Goal: Task Accomplishment & Management: Manage account settings

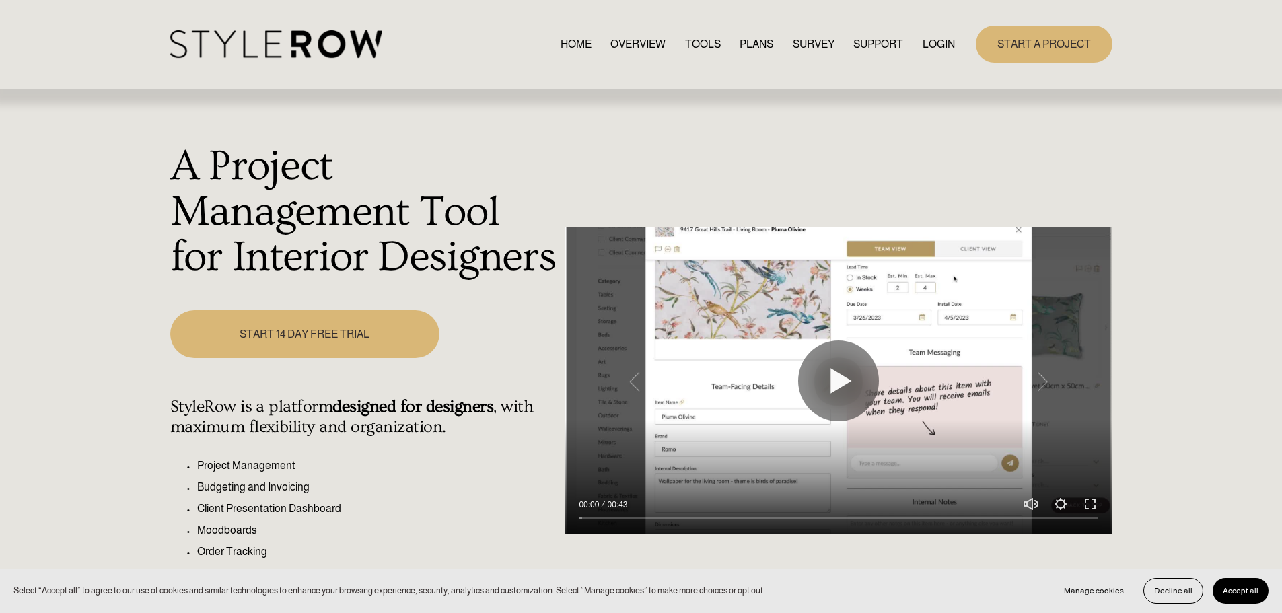
click at [936, 42] on link "LOGIN" at bounding box center [939, 44] width 32 height 18
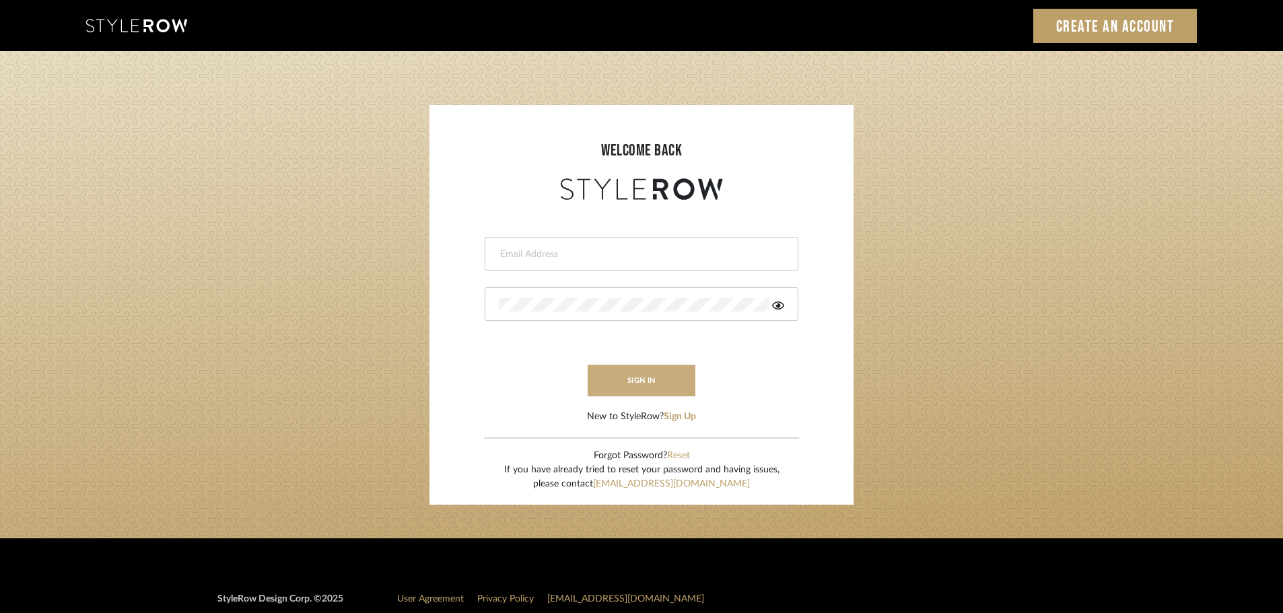
type input "[EMAIL_ADDRESS][DOMAIN_NAME]"
click at [668, 384] on button "sign in" at bounding box center [642, 381] width 108 height 32
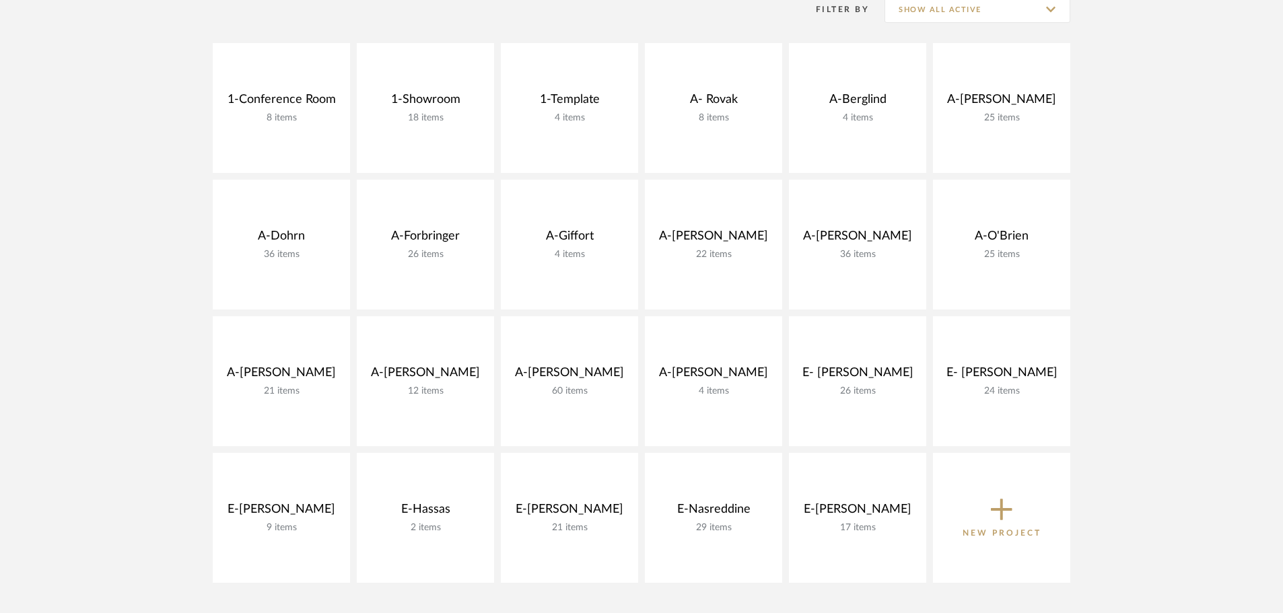
scroll to position [404, 0]
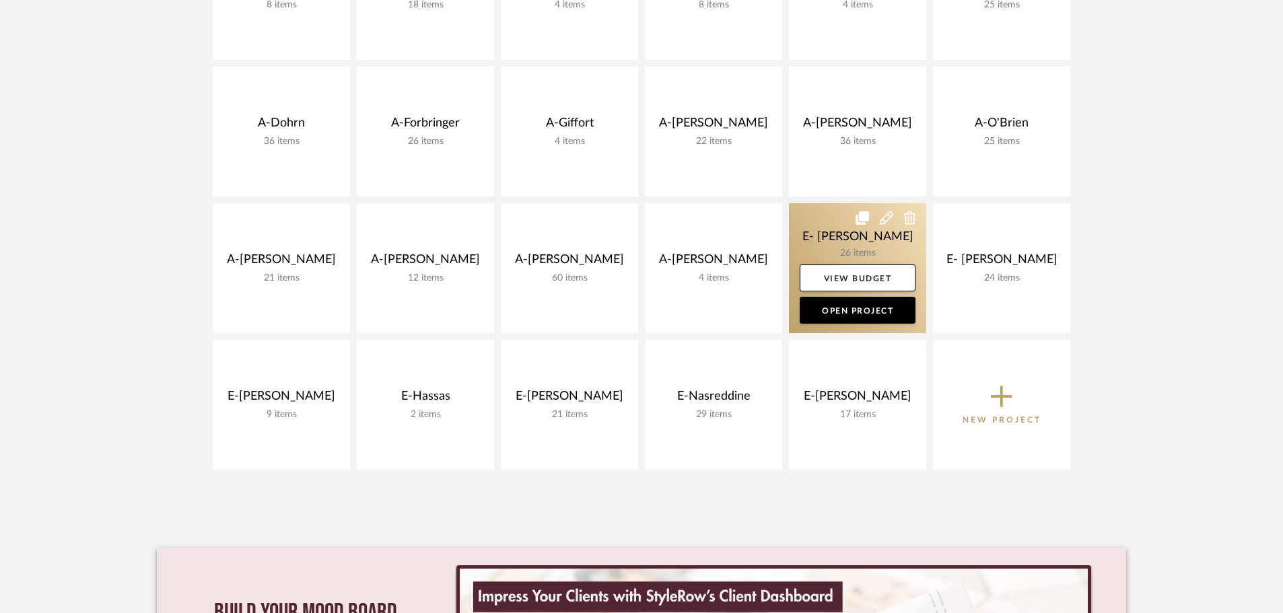
click at [874, 235] on link at bounding box center [857, 268] width 137 height 130
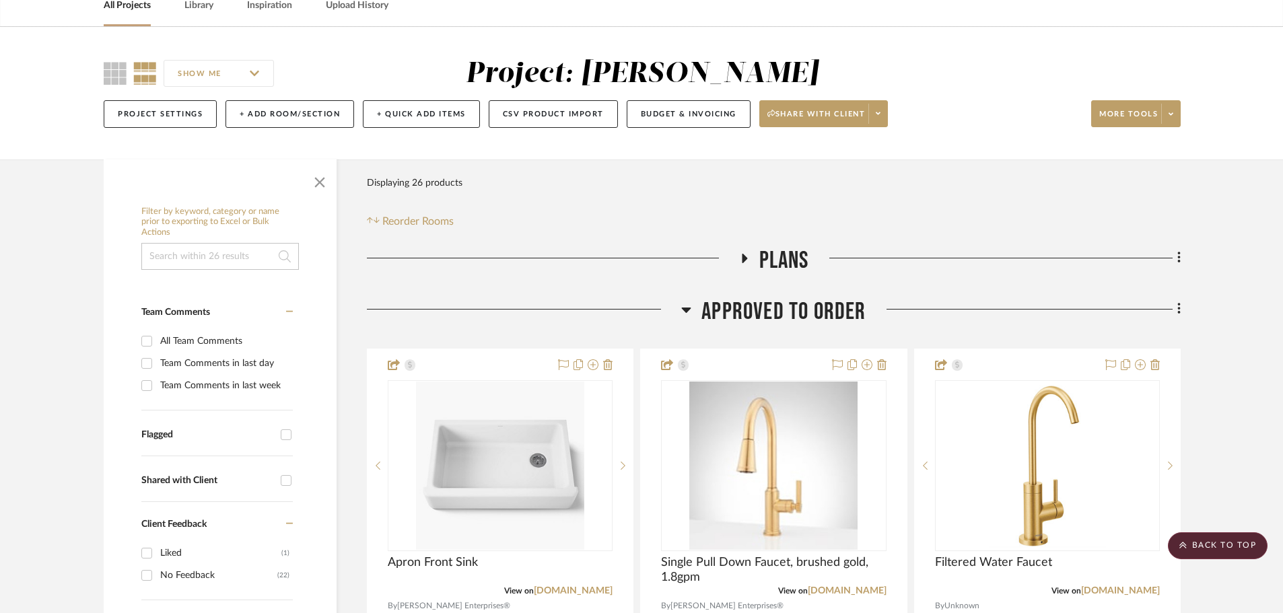
scroll to position [67, 0]
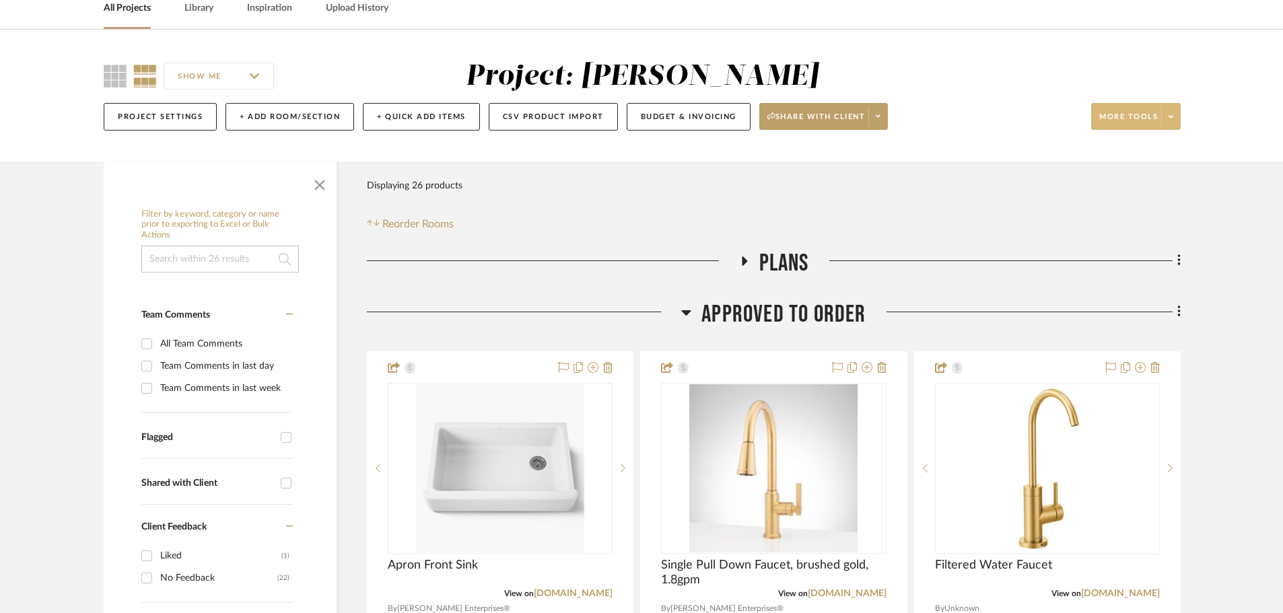
click at [1172, 117] on icon at bounding box center [1171, 116] width 5 height 3
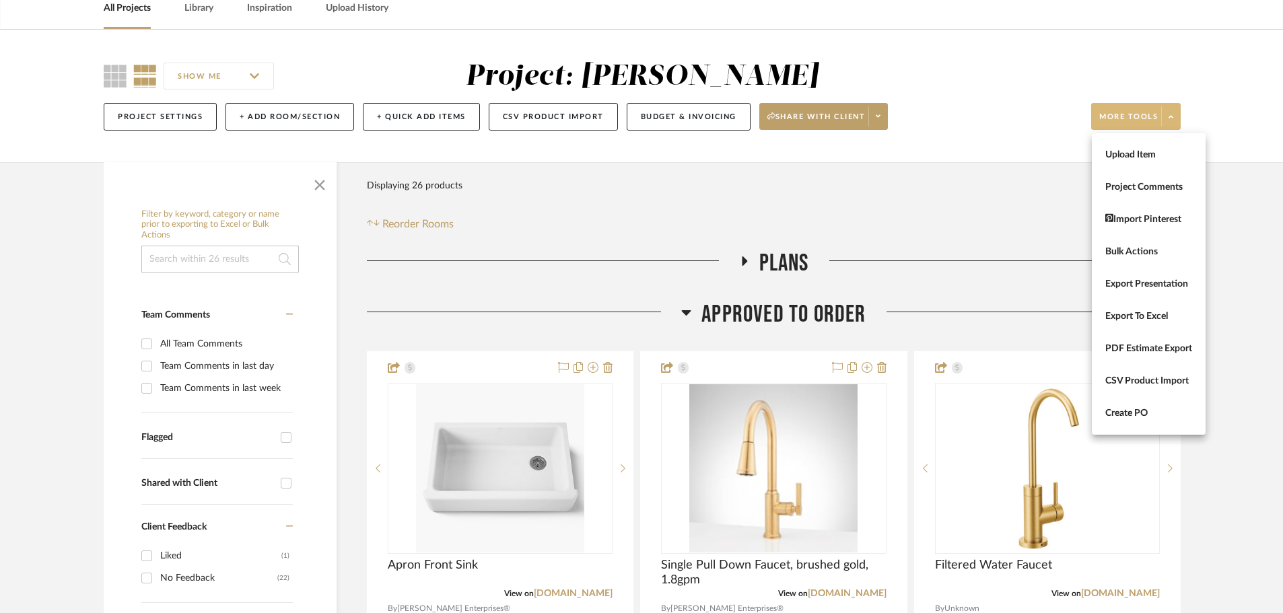
click at [889, 111] on div at bounding box center [641, 306] width 1283 height 613
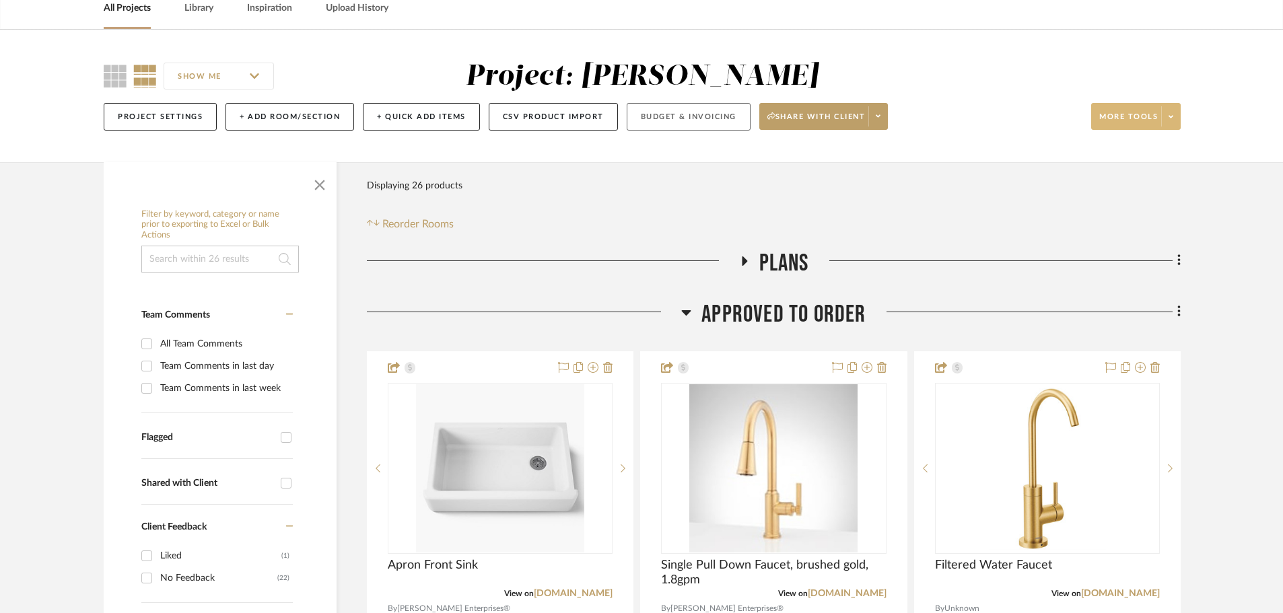
click at [730, 114] on button "Budget & Invoicing" at bounding box center [689, 117] width 124 height 28
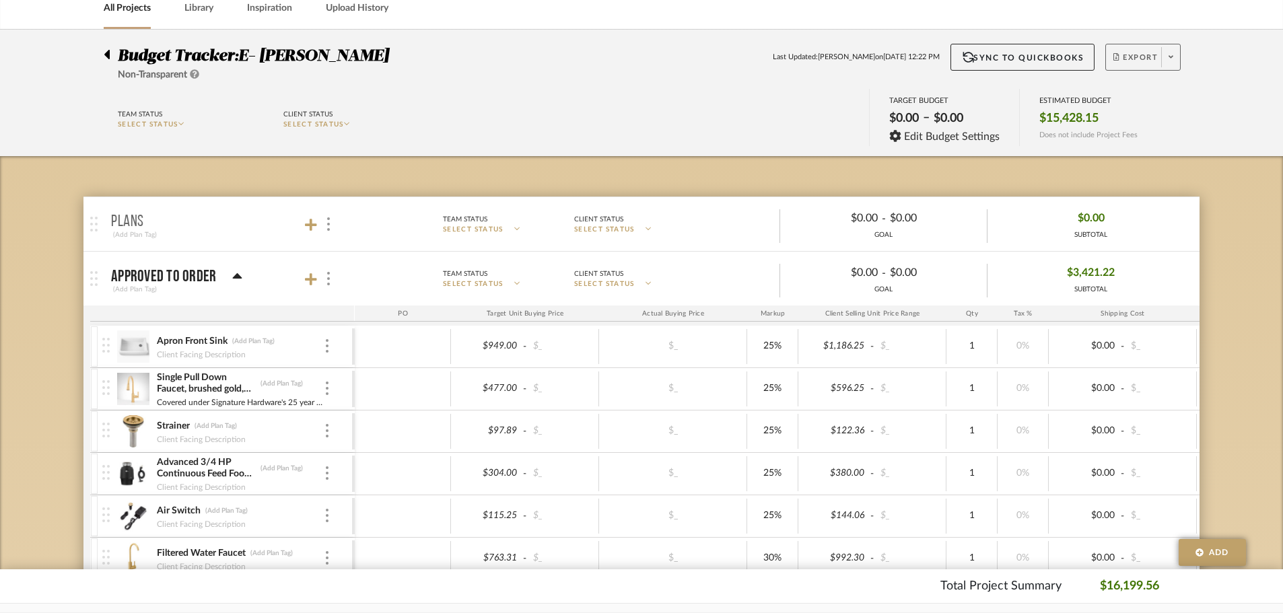
click at [1172, 61] on icon at bounding box center [1171, 56] width 5 height 7
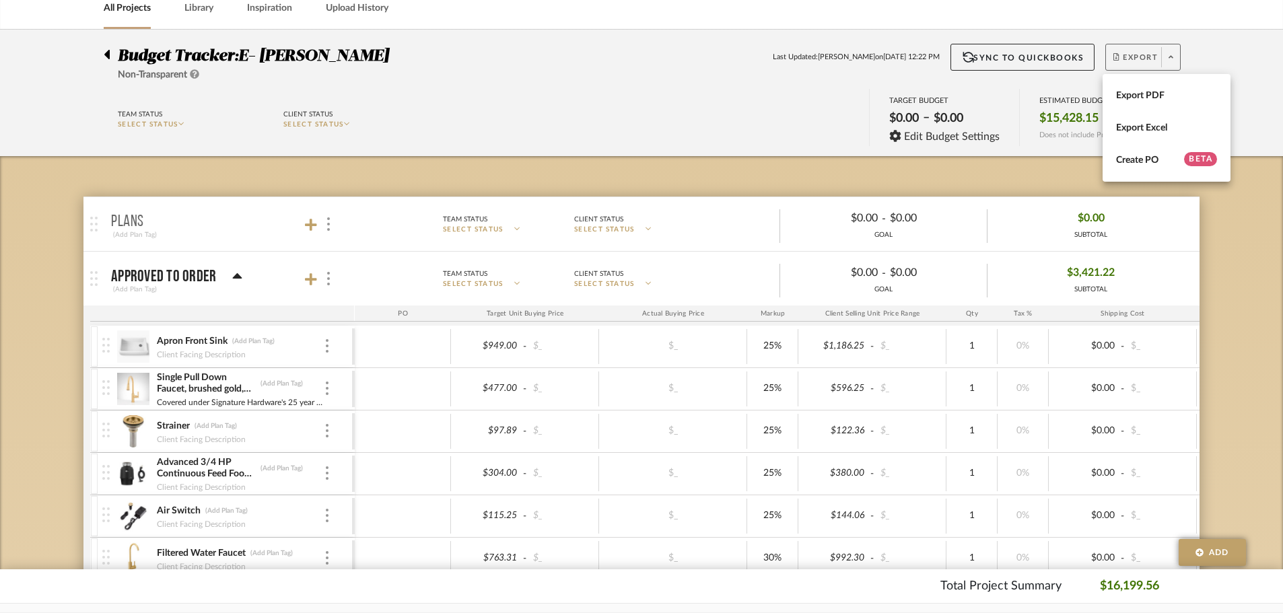
click at [1196, 52] on div at bounding box center [641, 306] width 1283 height 613
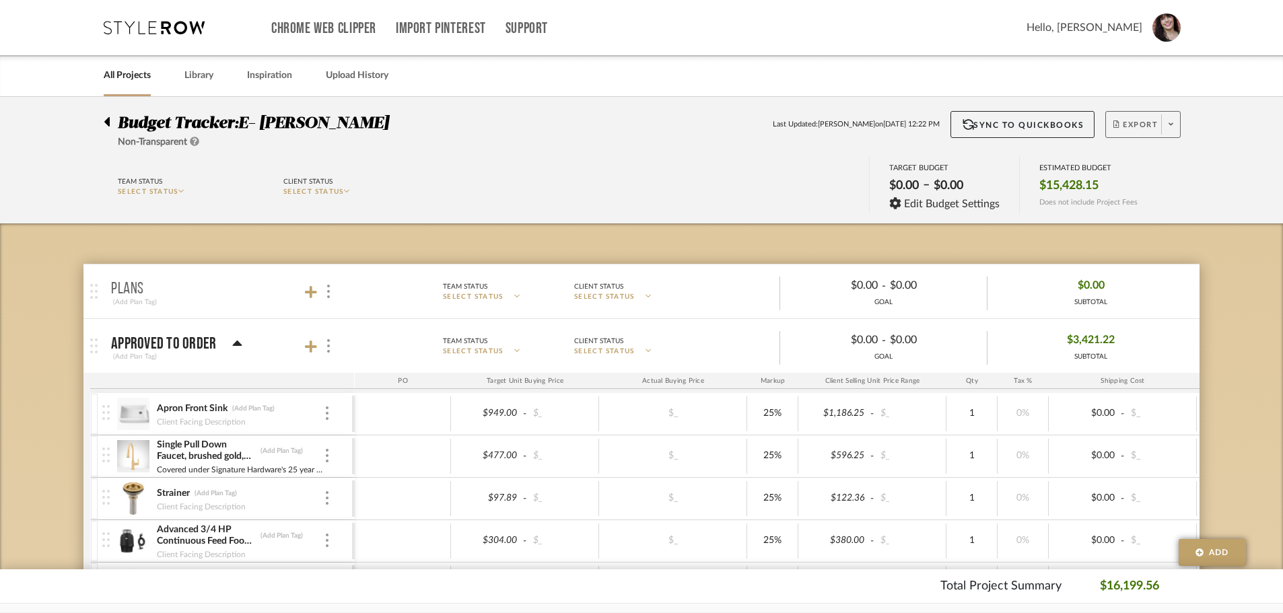
click at [1174, 125] on span at bounding box center [1170, 124] width 19 height 20
click at [1169, 162] on span "Export PDF" at bounding box center [1166, 163] width 101 height 11
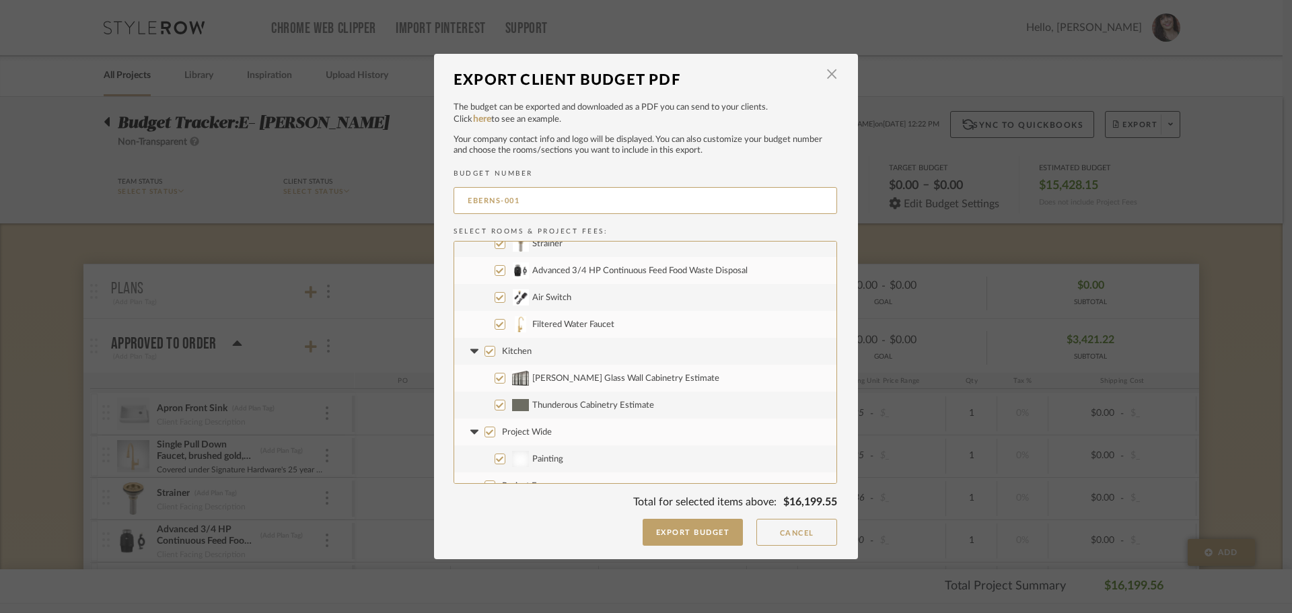
scroll to position [135, 0]
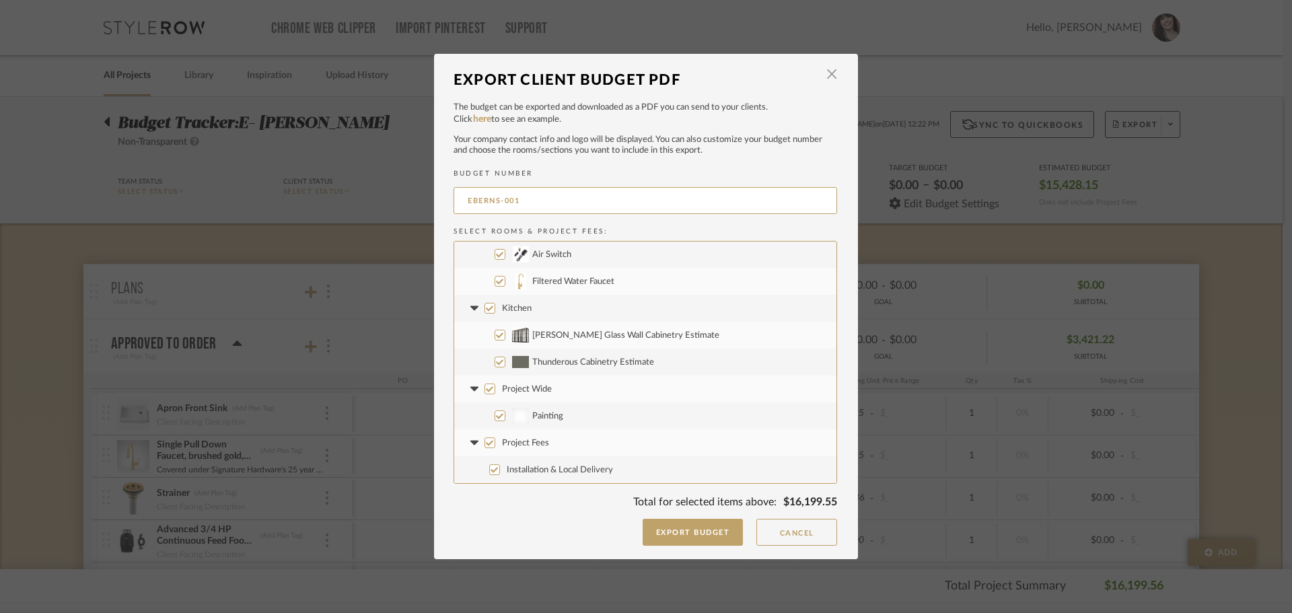
click at [499, 283] on input "Filtered Water Faucet" at bounding box center [500, 281] width 11 height 11
checkbox input "false"
drag, startPoint x: 485, startPoint y: 308, endPoint x: 486, endPoint y: 323, distance: 14.8
click at [485, 308] on input "Kitchen" at bounding box center [490, 308] width 11 height 11
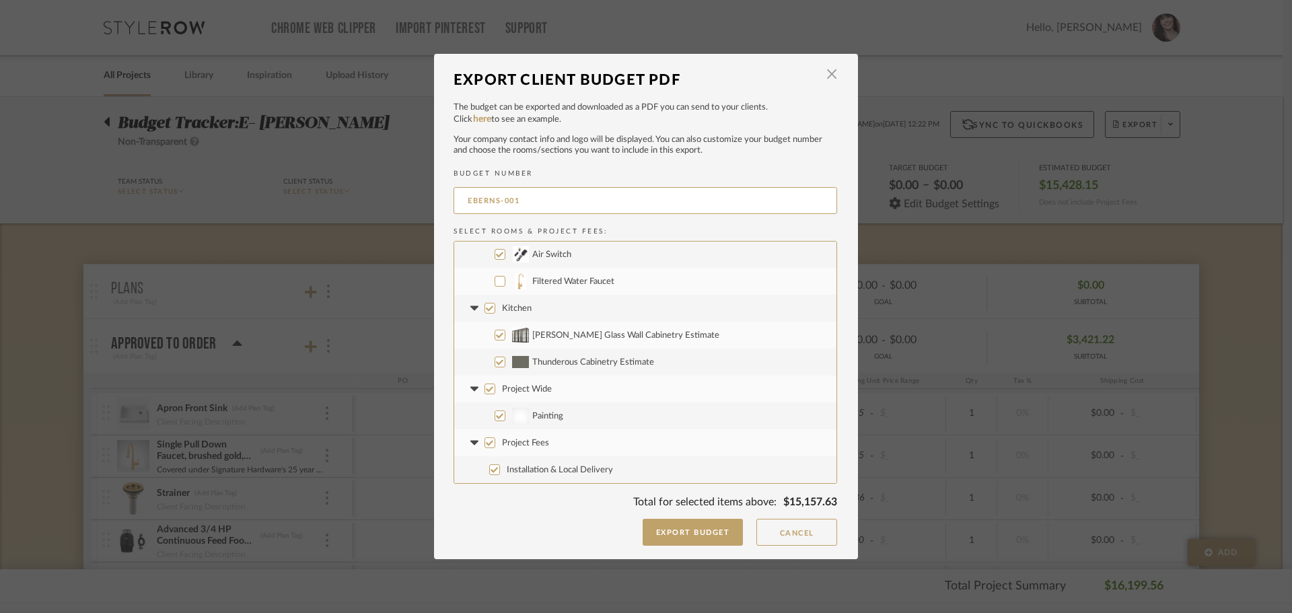
checkbox input "false"
click at [485, 390] on input "Project Wide" at bounding box center [490, 389] width 11 height 11
checkbox input "false"
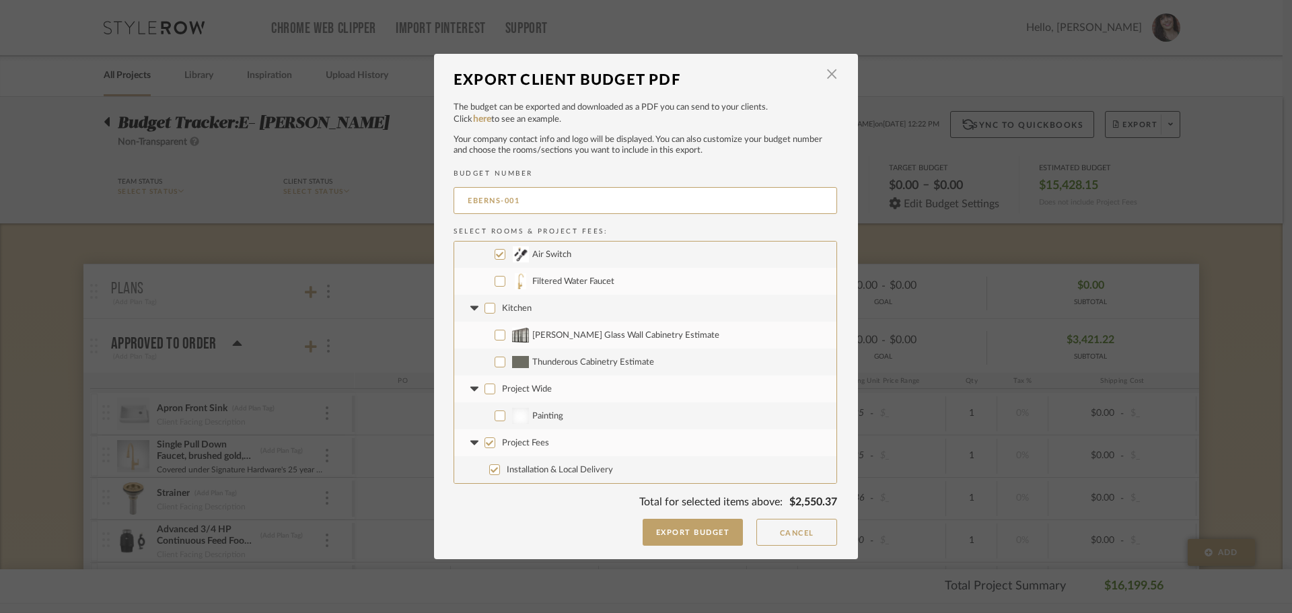
checkbox input "false"
click at [485, 440] on input "Project Fees" at bounding box center [490, 443] width 11 height 11
checkbox input "false"
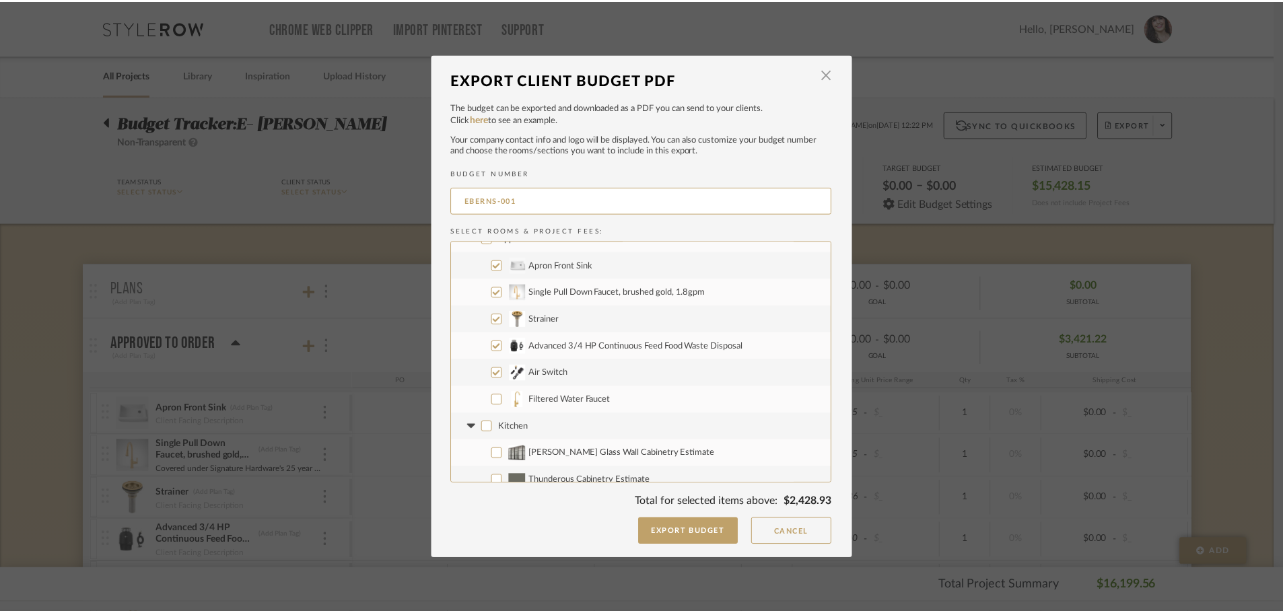
scroll to position [0, 0]
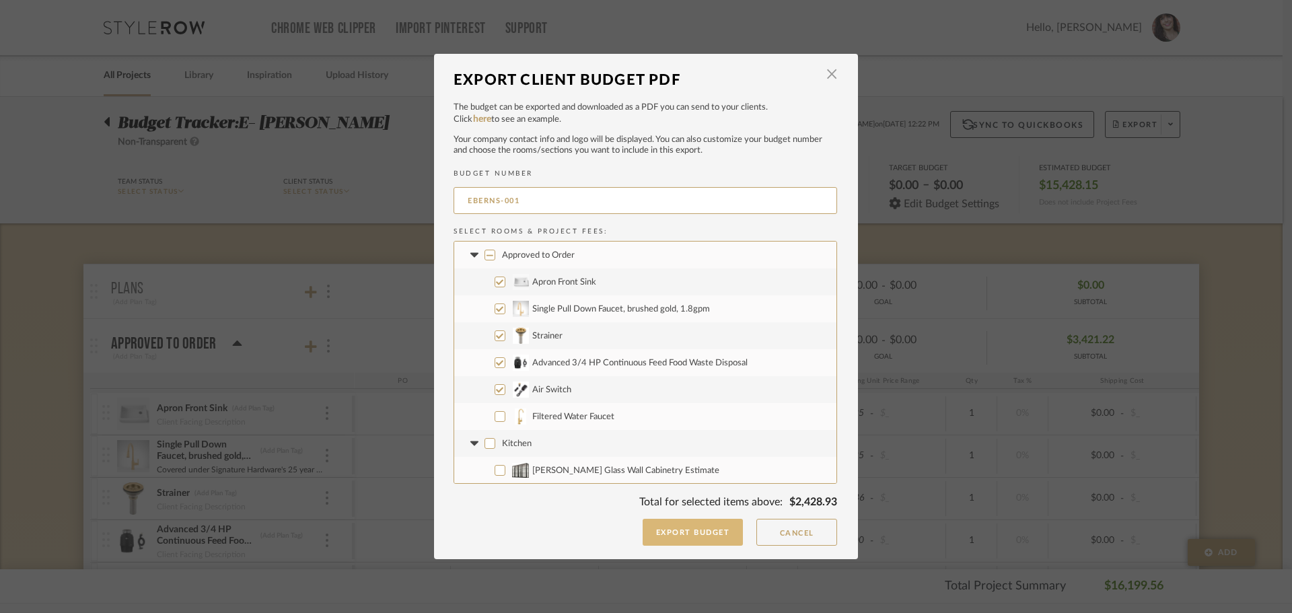
click at [695, 537] on button "Export Budget" at bounding box center [693, 532] width 101 height 27
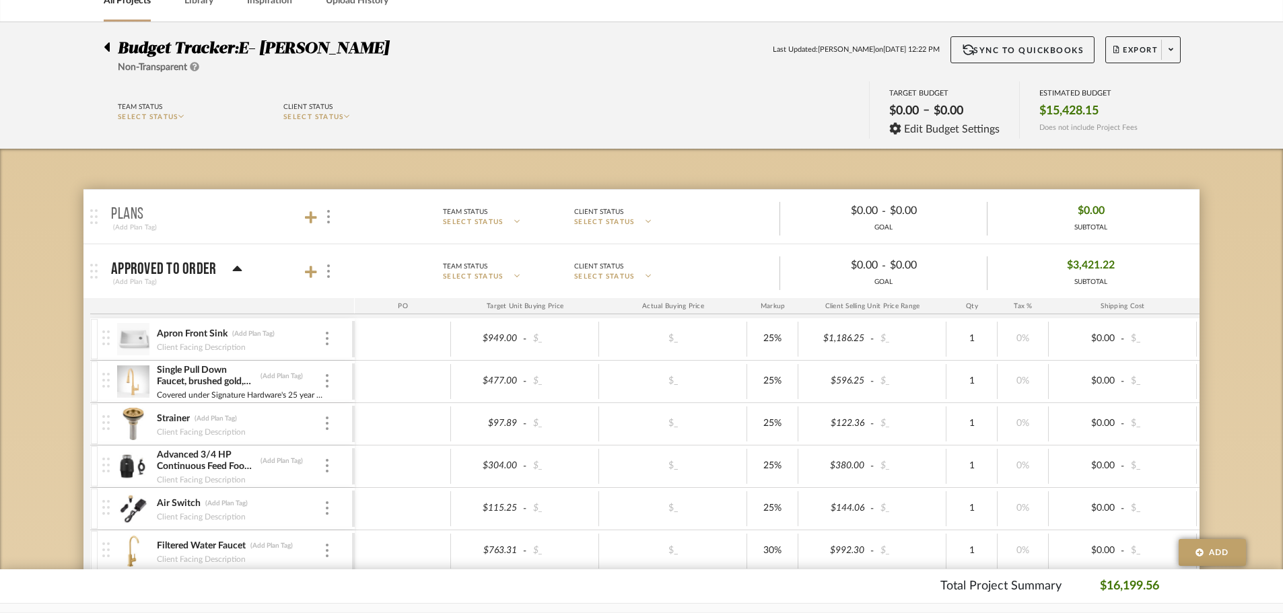
scroll to position [67, 0]
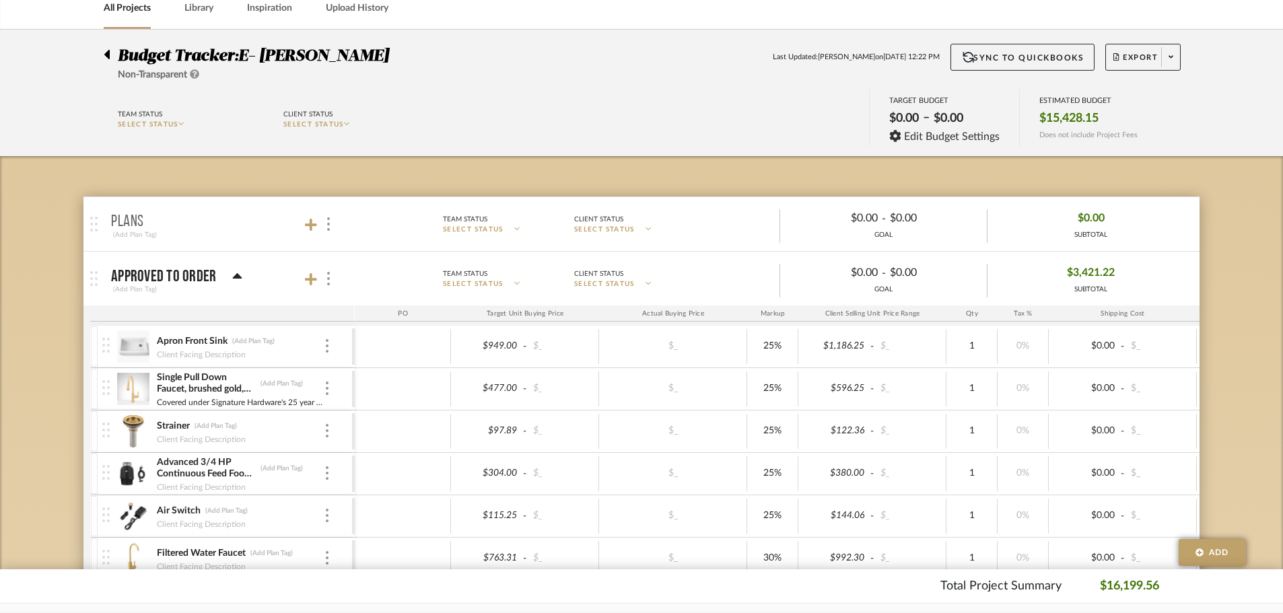
click at [1027, 312] on div "Tax %" at bounding box center [1023, 314] width 51 height 16
click at [234, 277] on icon at bounding box center [237, 275] width 9 height 5
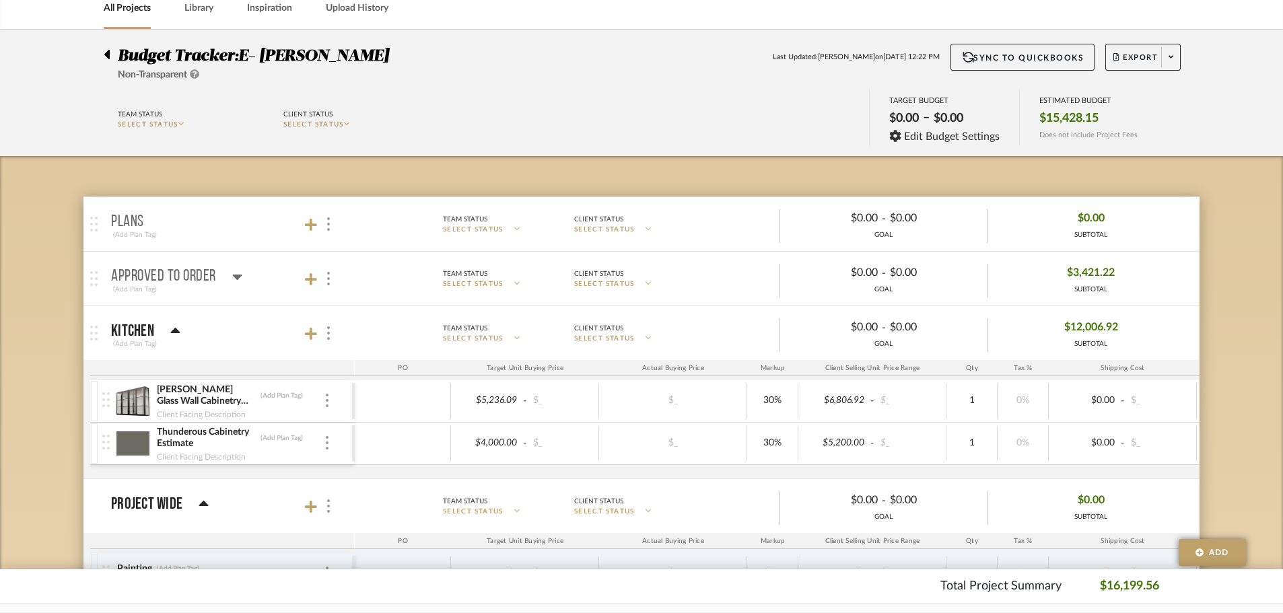
click at [235, 281] on icon at bounding box center [237, 277] width 10 height 16
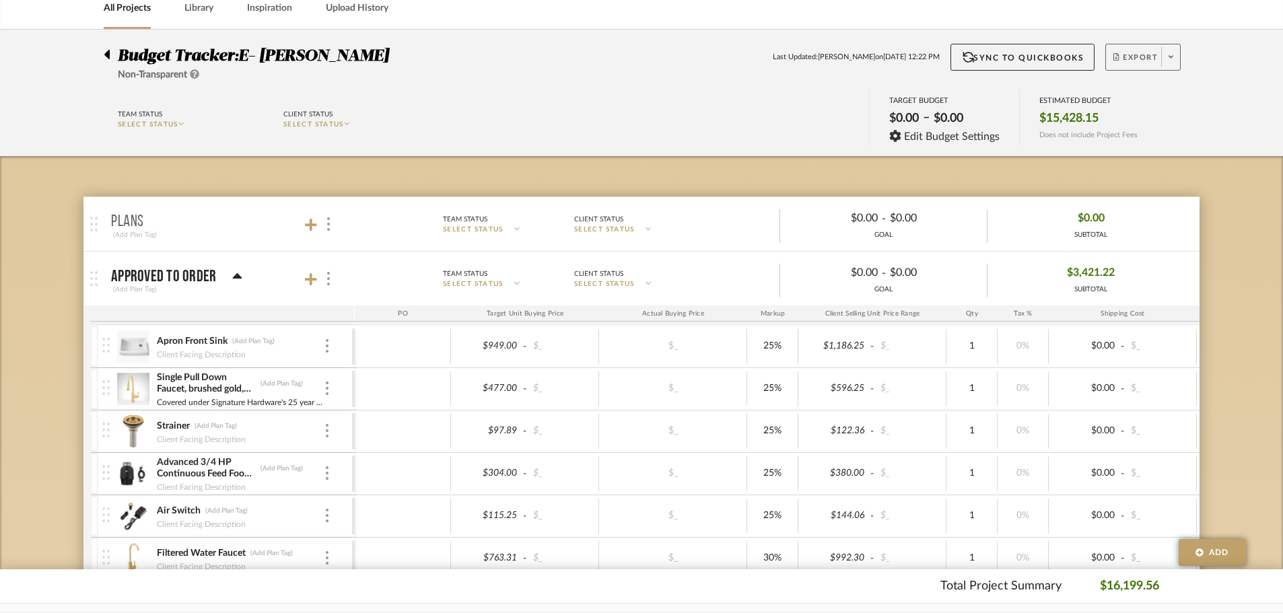
click at [1175, 65] on span at bounding box center [1170, 57] width 19 height 20
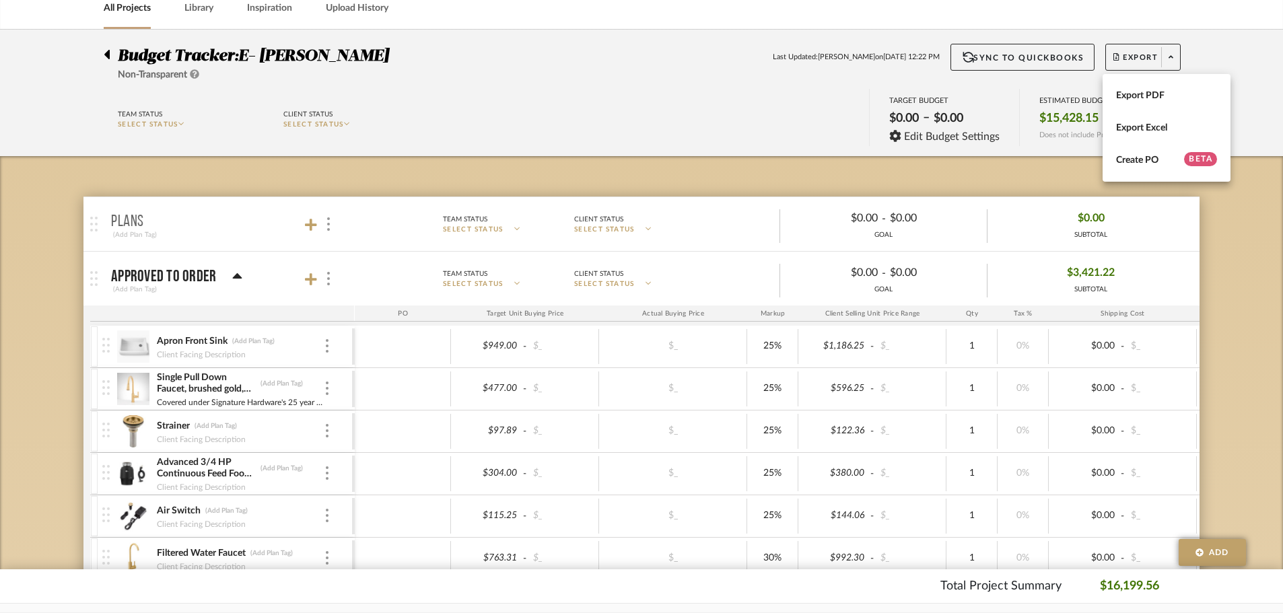
click at [1177, 52] on div at bounding box center [641, 306] width 1283 height 613
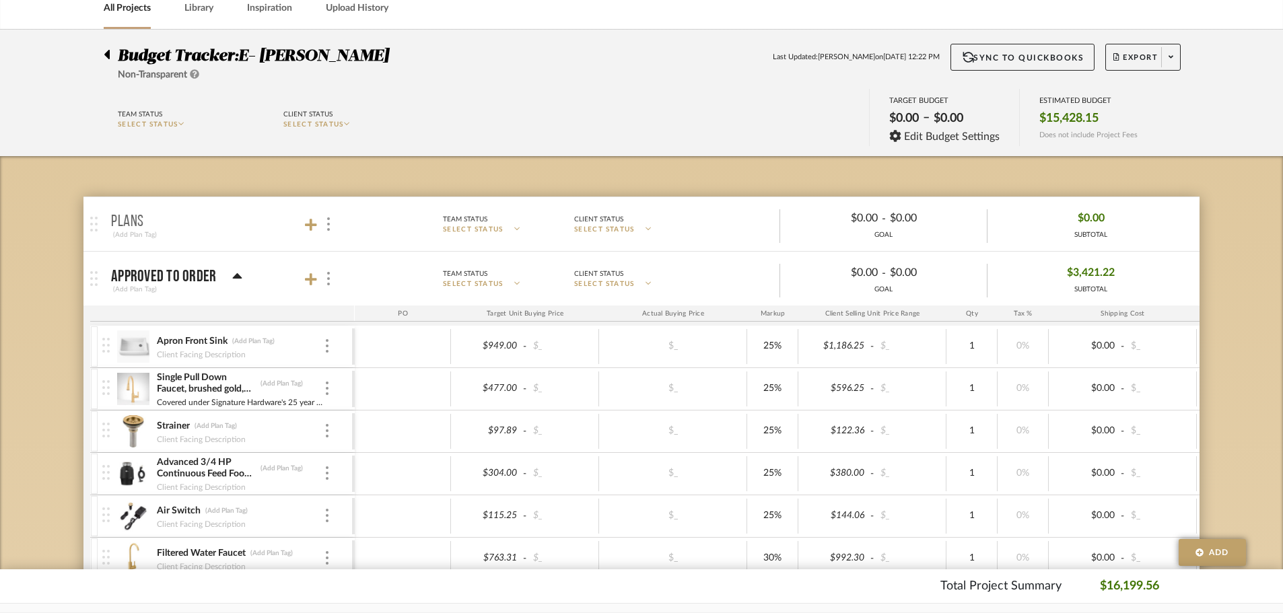
click at [112, 53] on div at bounding box center [111, 52] width 14 height 16
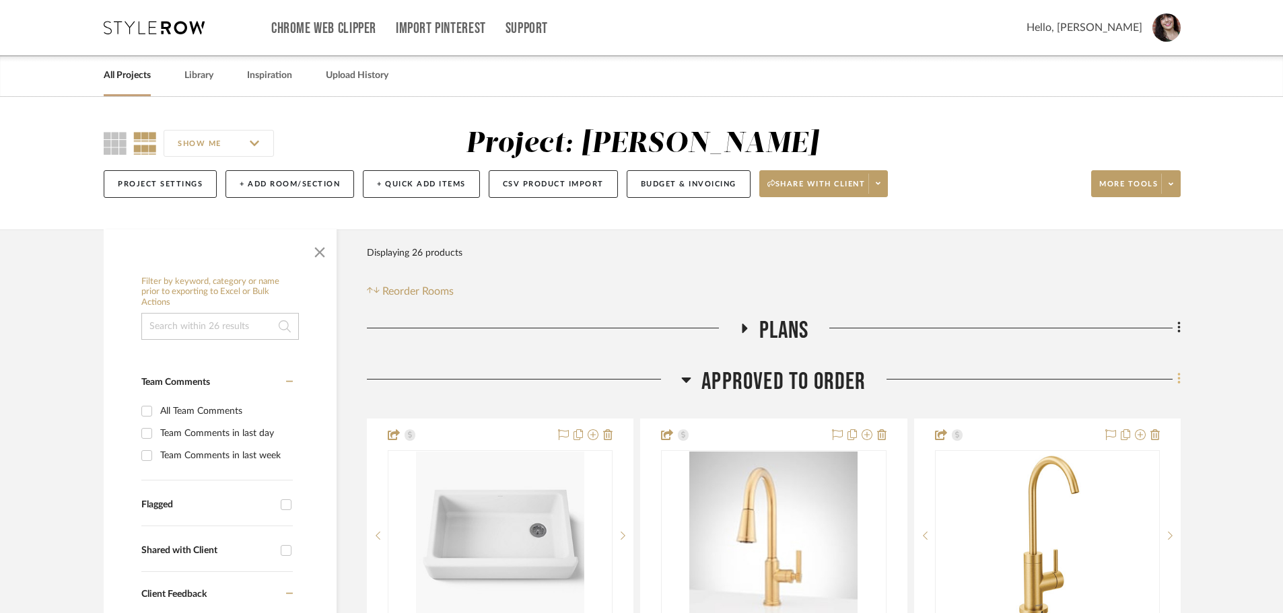
click at [1181, 380] on icon at bounding box center [1179, 379] width 4 height 15
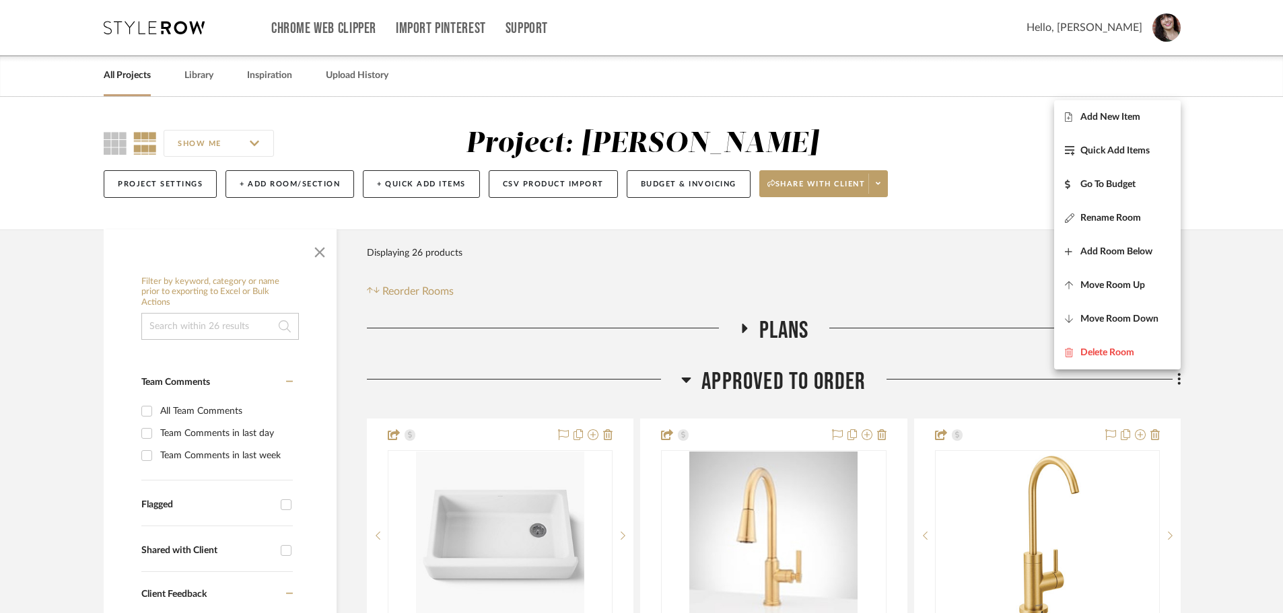
click at [1247, 324] on div at bounding box center [641, 306] width 1283 height 613
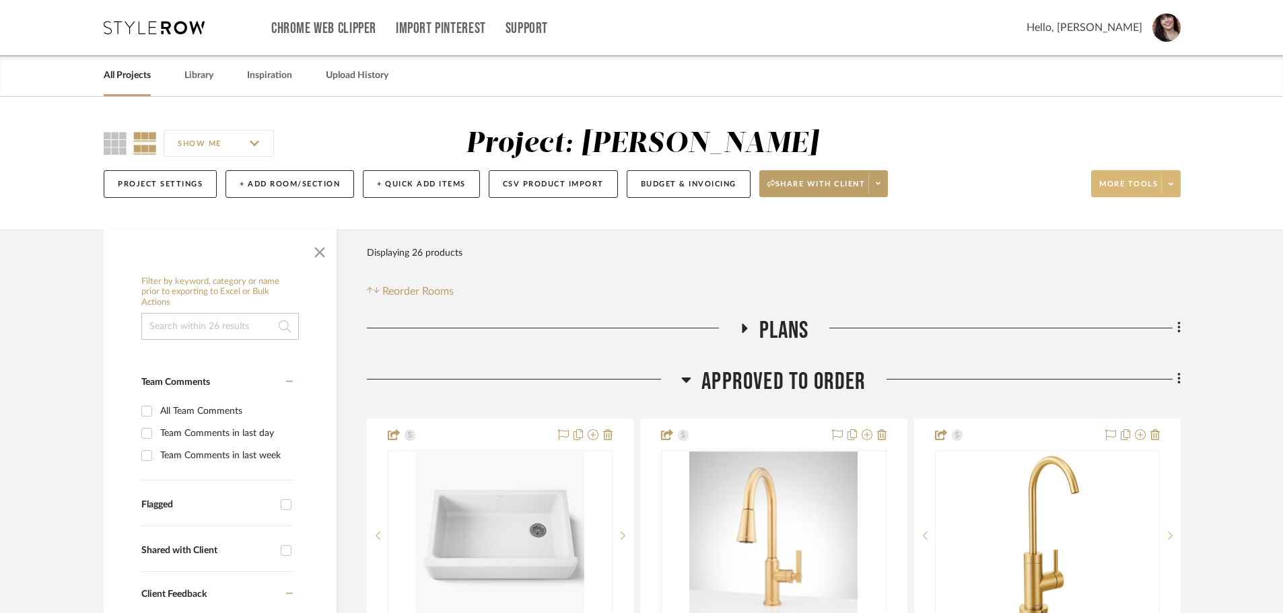
click at [1173, 183] on icon at bounding box center [1171, 183] width 5 height 3
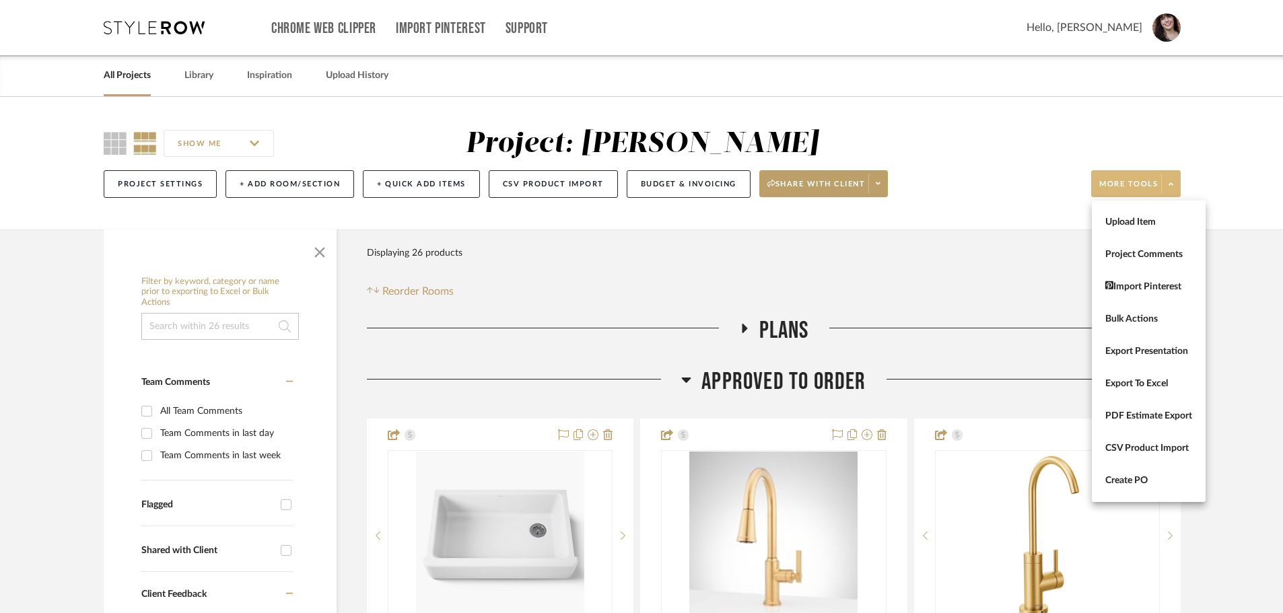
click at [1151, 311] on button "Bulk Actions" at bounding box center [1149, 319] width 114 height 32
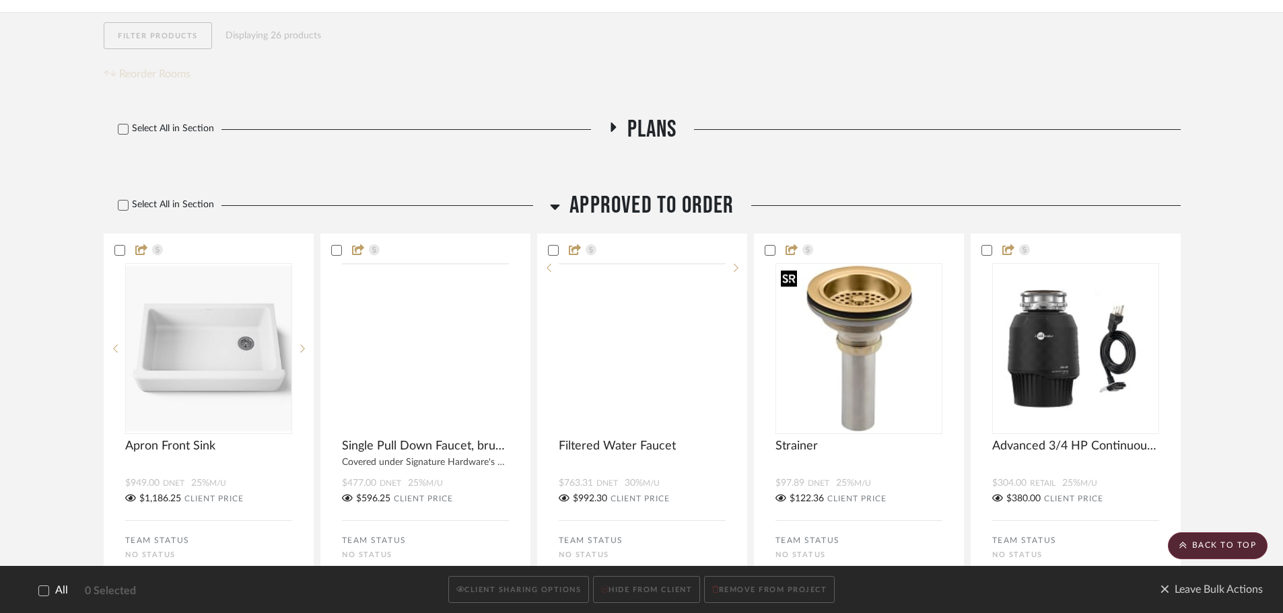
scroll to position [202, 0]
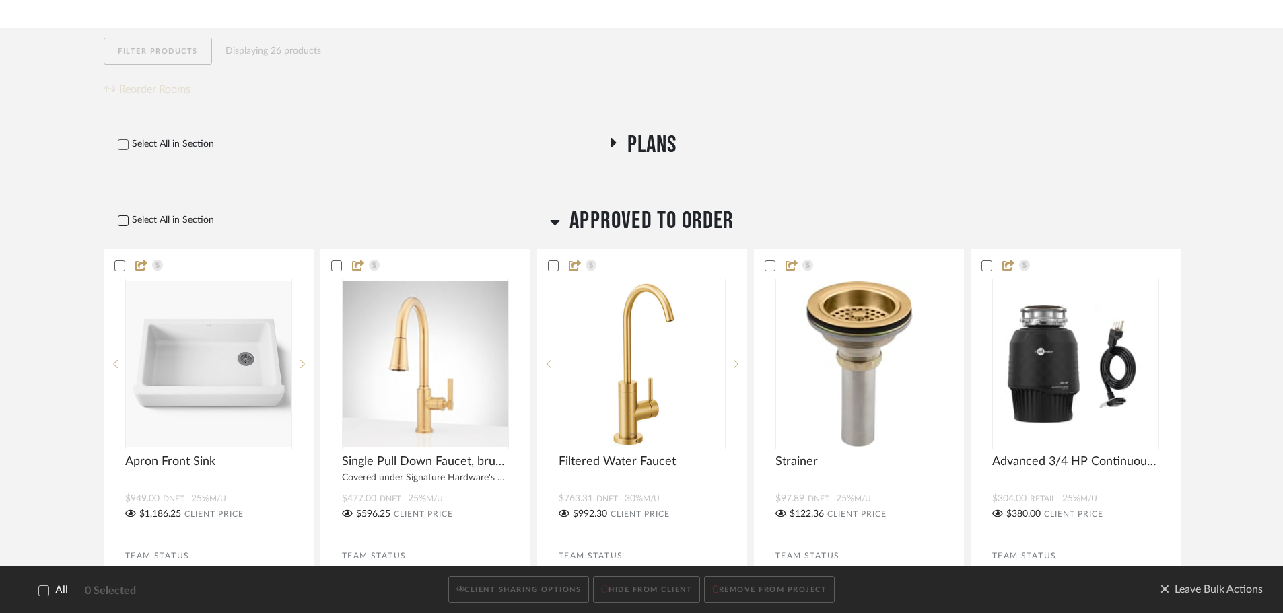
click at [120, 220] on icon at bounding box center [122, 220] width 9 height 9
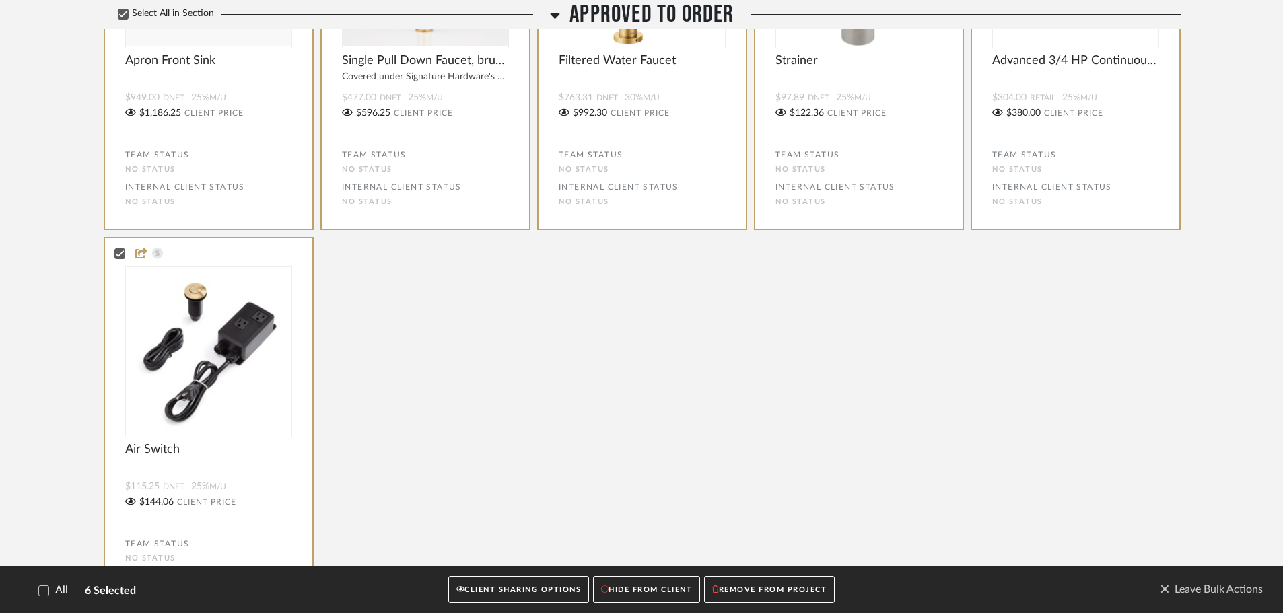
scroll to position [606, 0]
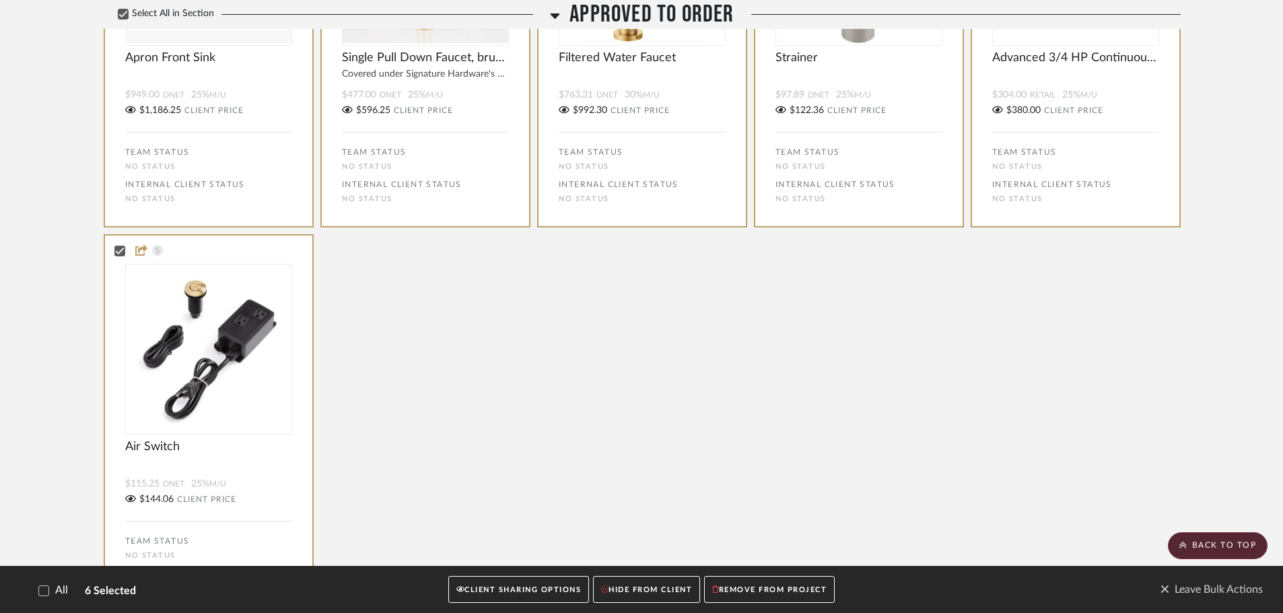
click at [496, 591] on button "CLIENT SHARING OPTIONS" at bounding box center [518, 590] width 141 height 28
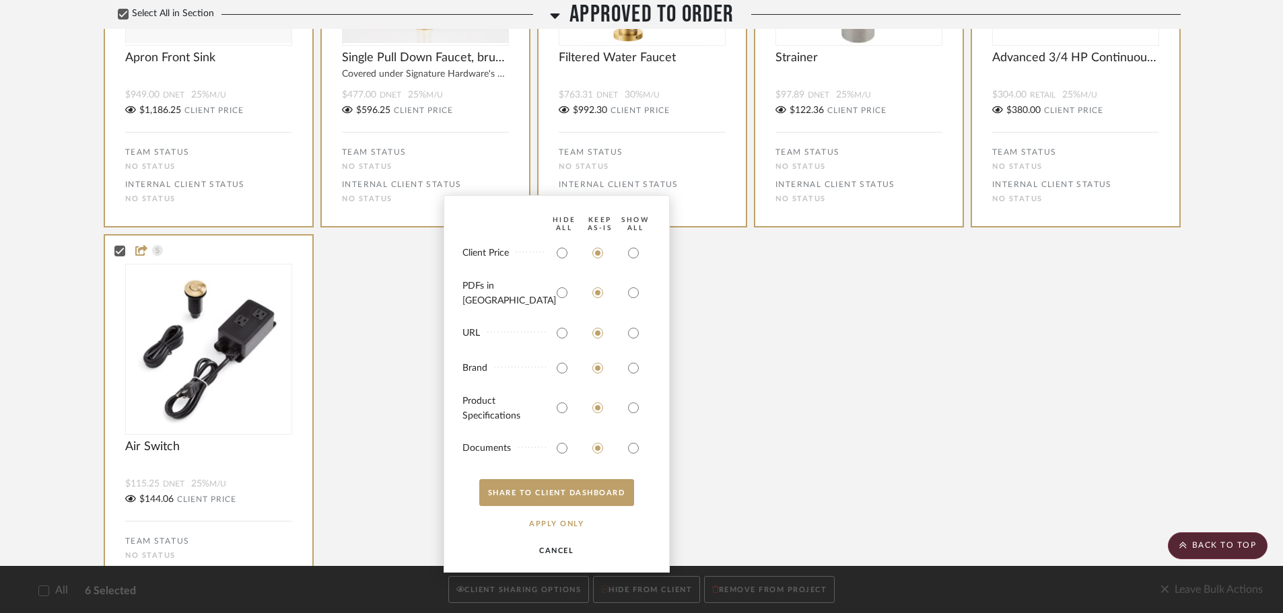
click at [547, 547] on button "CANCEL" at bounding box center [556, 550] width 83 height 27
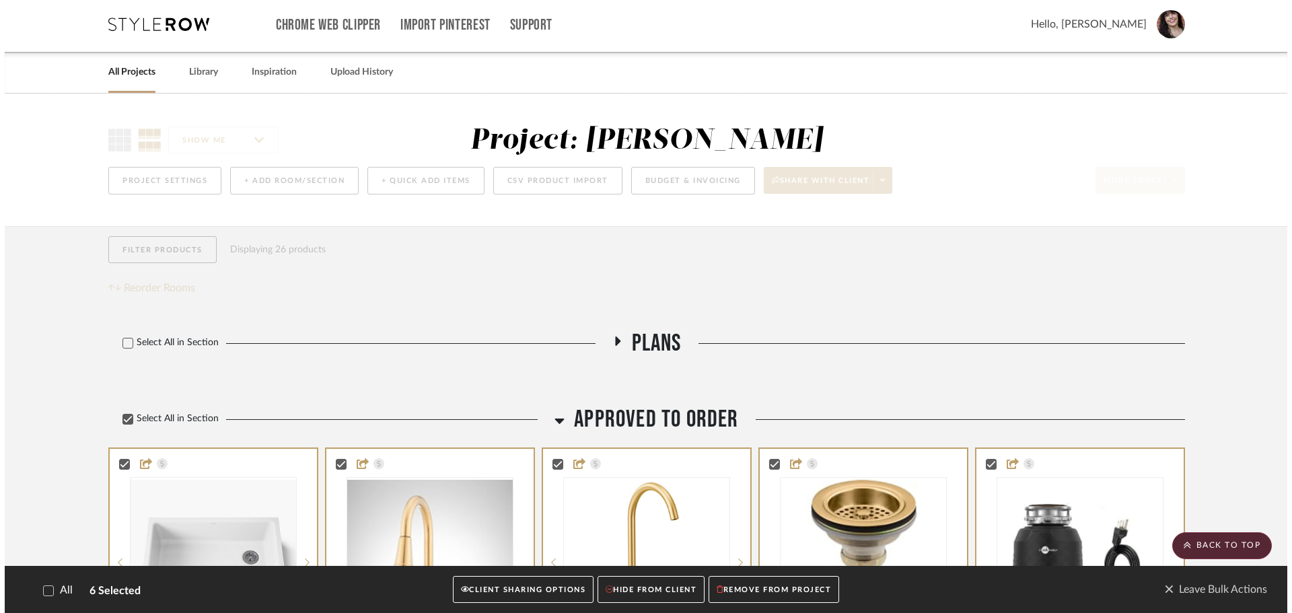
scroll to position [0, 0]
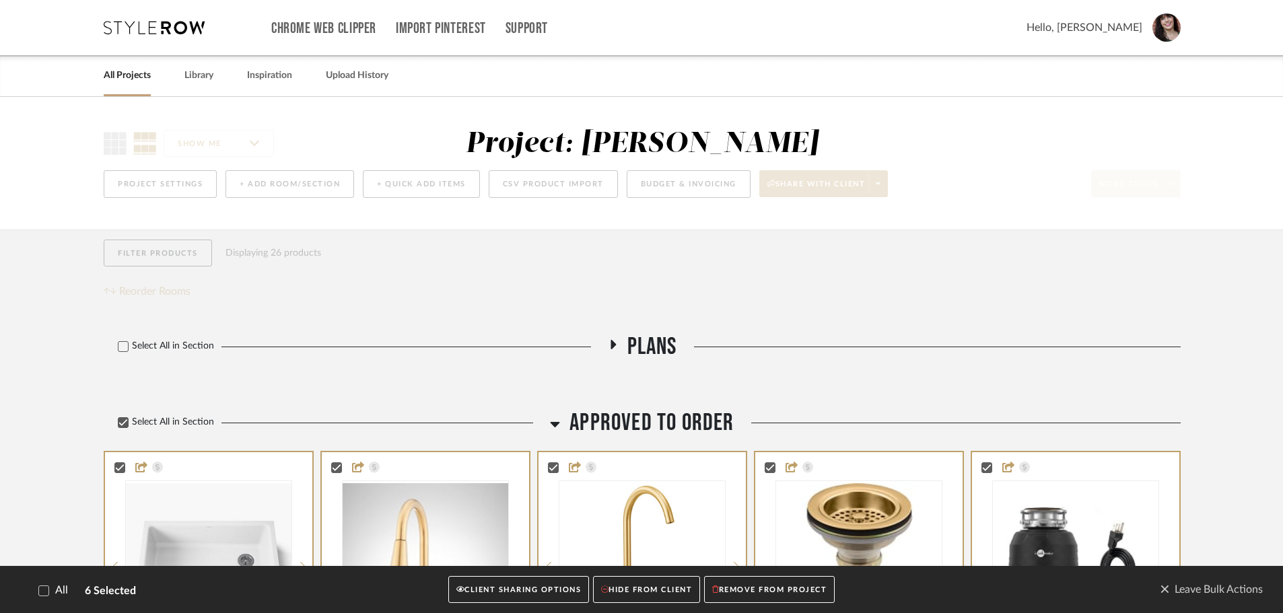
click at [127, 429] on div "Select All in Section" at bounding box center [324, 423] width 440 height 29
click at [124, 424] on icon at bounding box center [122, 422] width 9 height 9
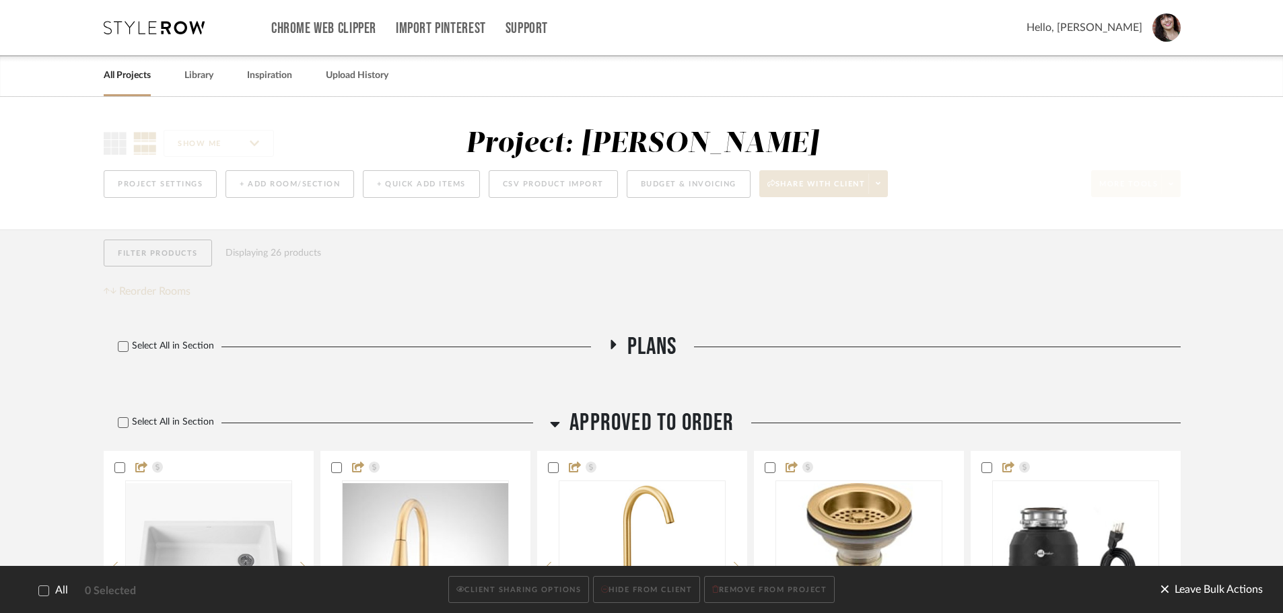
click at [1192, 588] on span "Leave Bulk Actions" at bounding box center [1211, 590] width 103 height 20
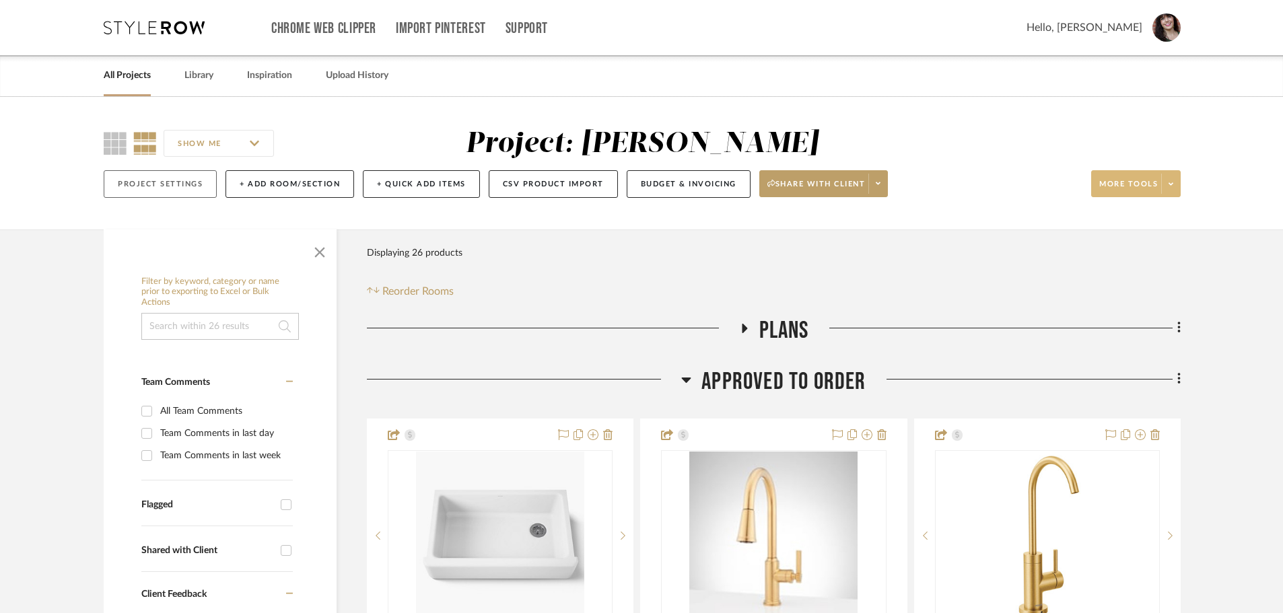
click at [176, 184] on button "Project Settings" at bounding box center [160, 184] width 113 height 28
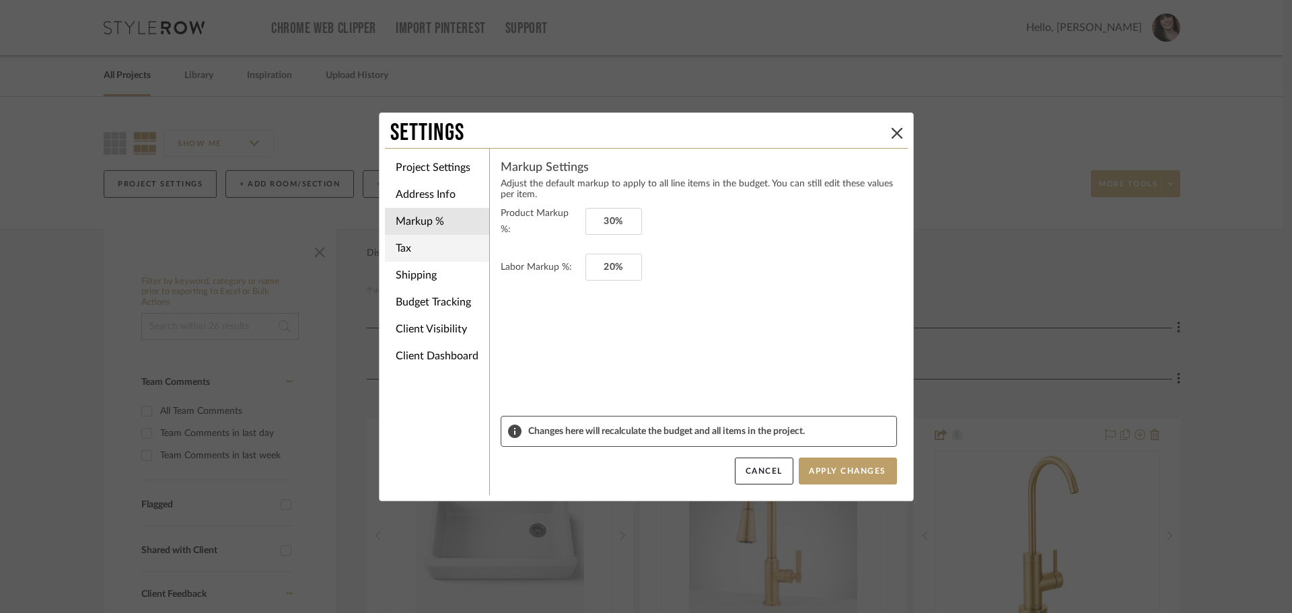
click at [440, 243] on li "Tax" at bounding box center [437, 248] width 104 height 27
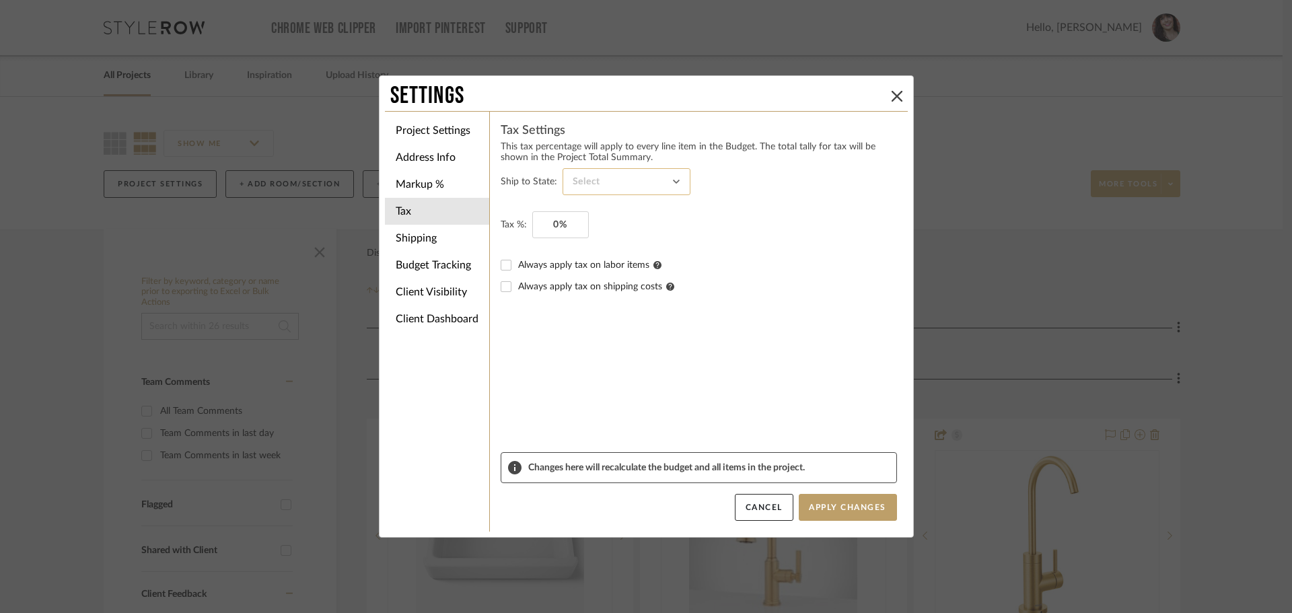
click at [594, 180] on input at bounding box center [627, 181] width 128 height 27
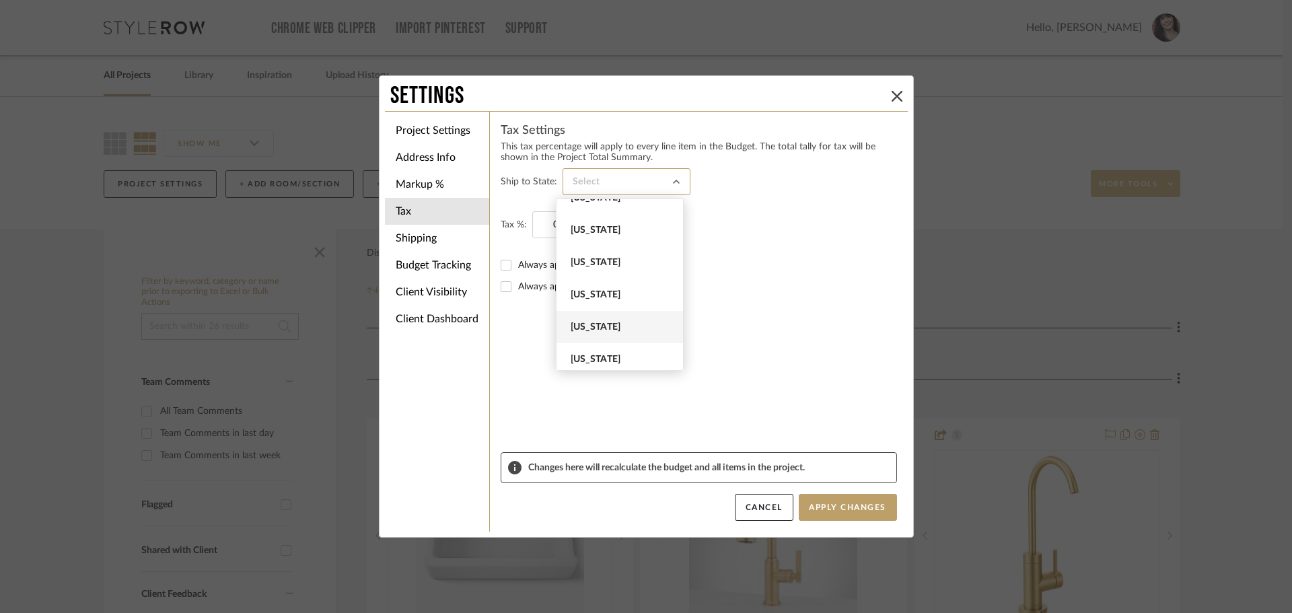
scroll to position [740, 0]
click at [603, 269] on span "Missouri" at bounding box center [620, 283] width 127 height 32
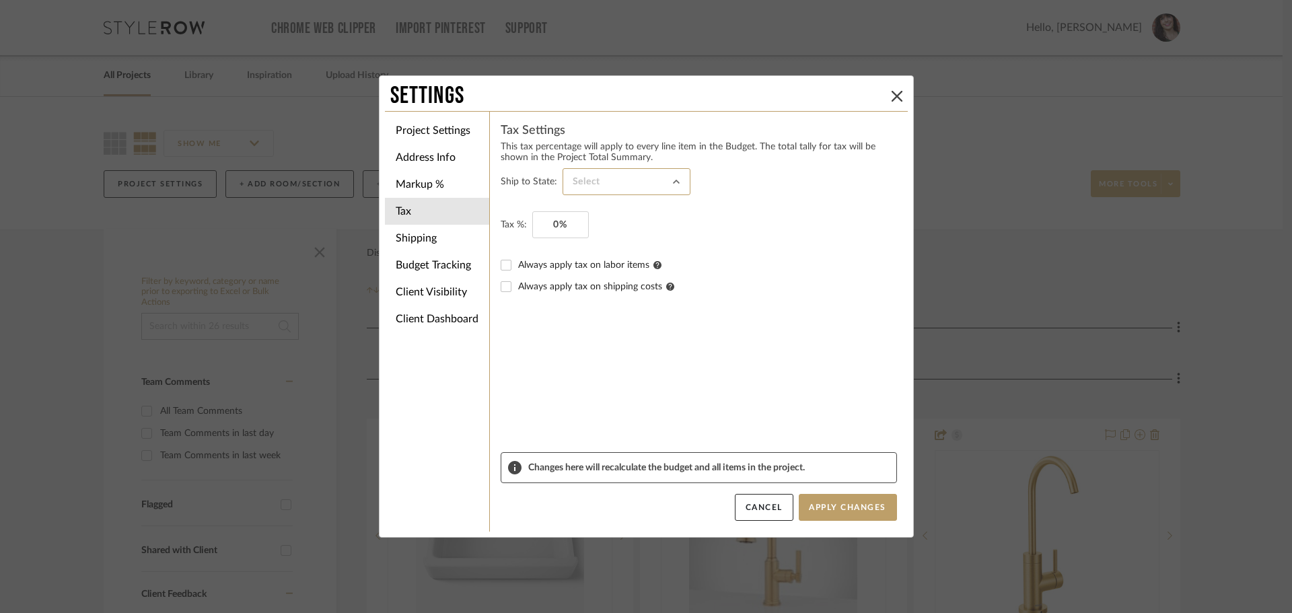
type input "Missouri"
click at [556, 206] on sr-form-field "Ship to State: Missouri" at bounding box center [699, 189] width 396 height 43
click at [562, 224] on input "0" at bounding box center [560, 224] width 57 height 27
type input "9.49%"
drag, startPoint x: 723, startPoint y: 232, endPoint x: 721, endPoint y: 240, distance: 8.3
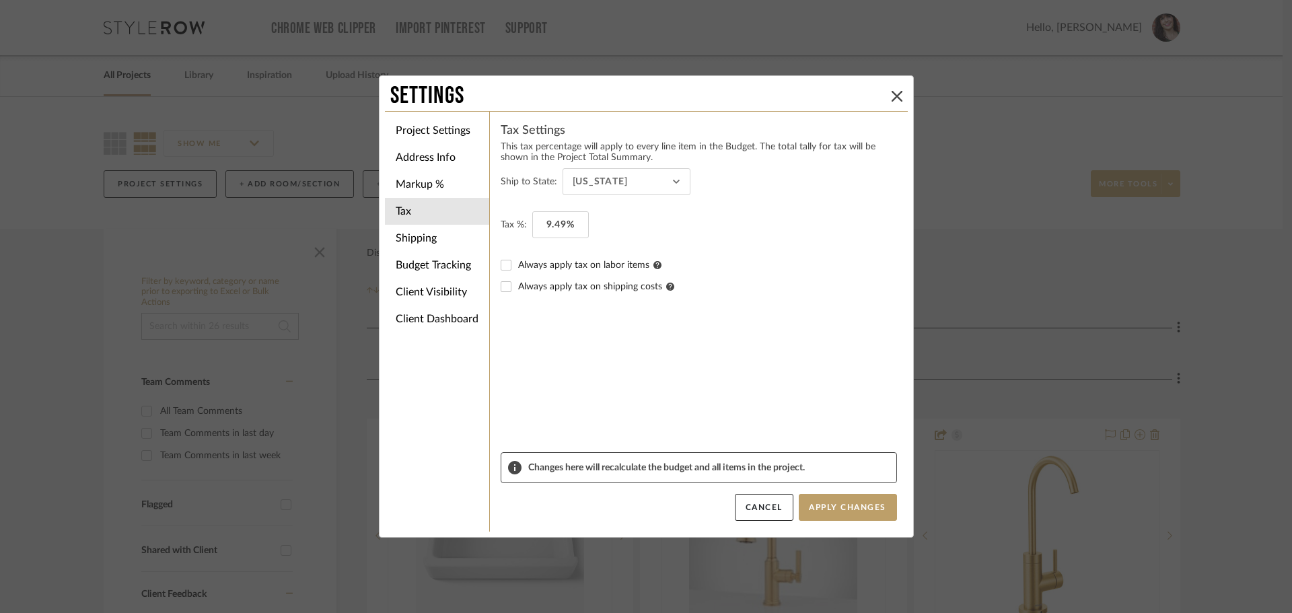
click at [724, 232] on fieldset "Tax %: 9.49%" at bounding box center [699, 224] width 396 height 27
click at [859, 502] on button "Apply Changes" at bounding box center [848, 507] width 98 height 27
click at [893, 93] on icon at bounding box center [897, 96] width 11 height 11
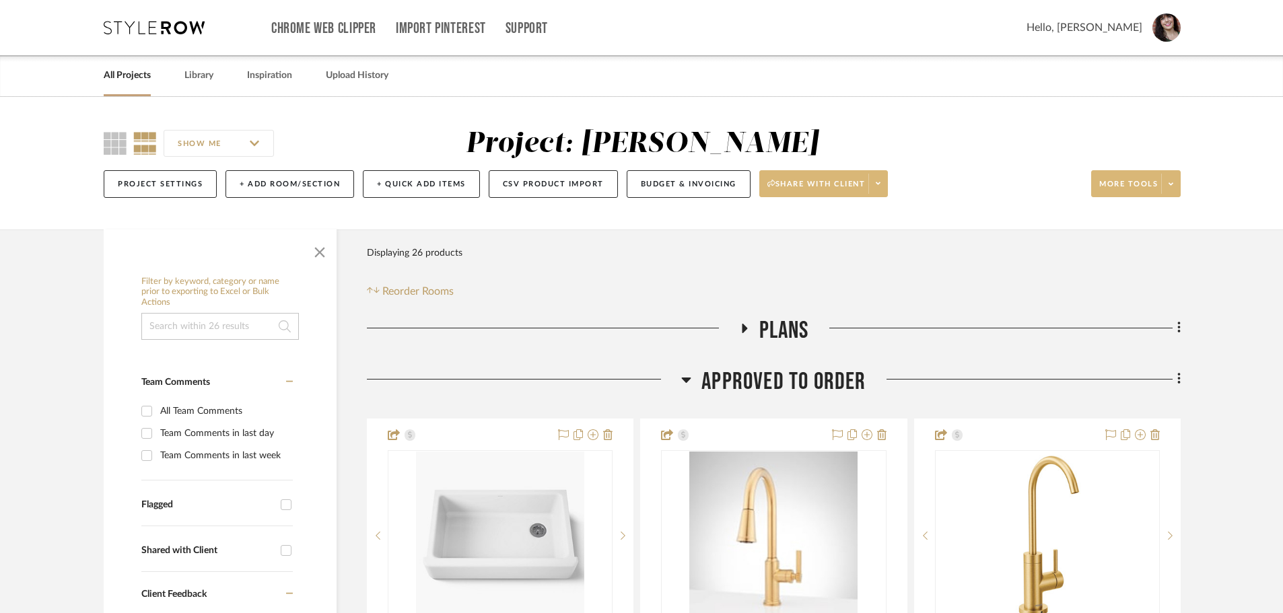
click at [883, 176] on span at bounding box center [877, 184] width 19 height 20
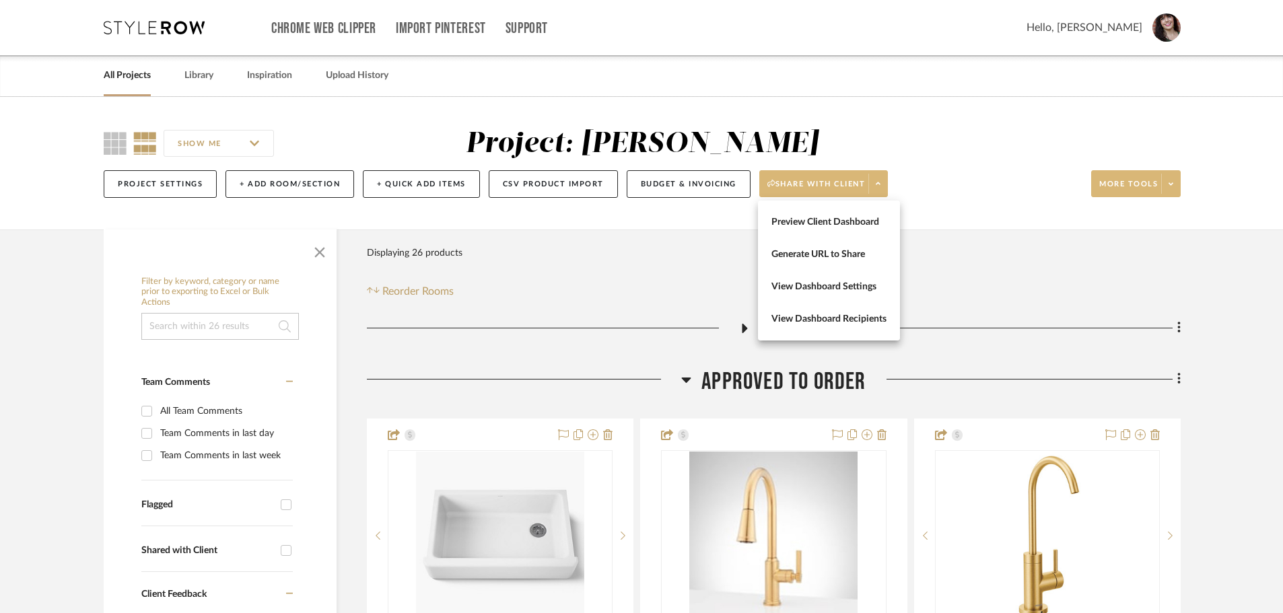
click at [883, 176] on div at bounding box center [641, 306] width 1283 height 613
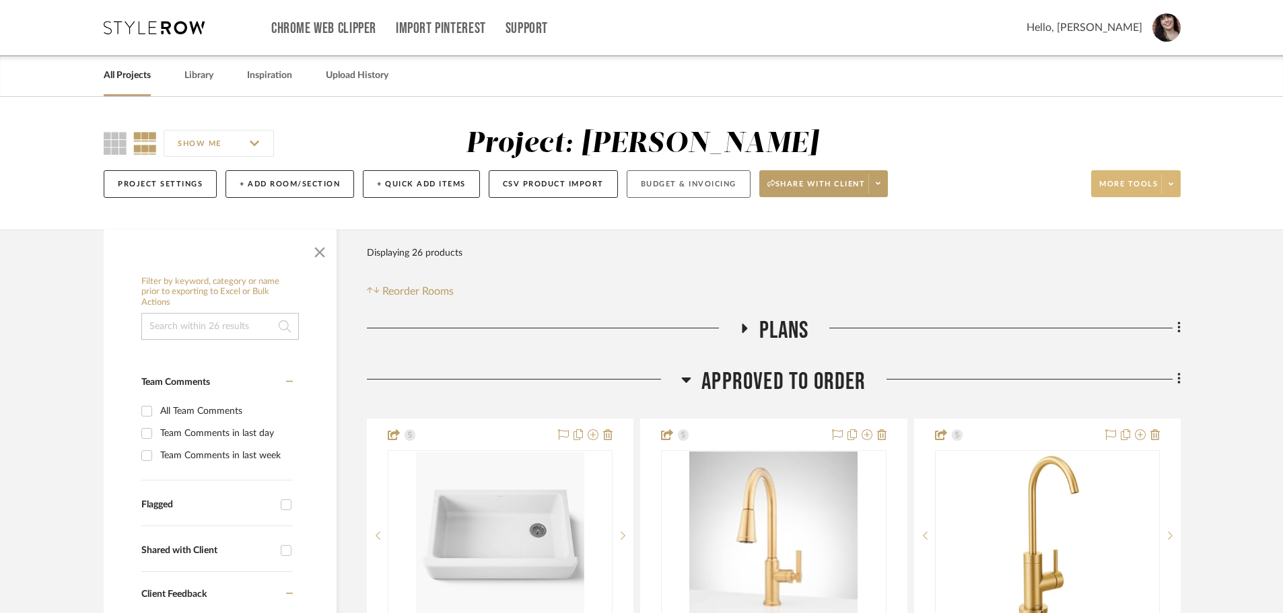
click at [665, 188] on button "Budget & Invoicing" at bounding box center [689, 184] width 124 height 28
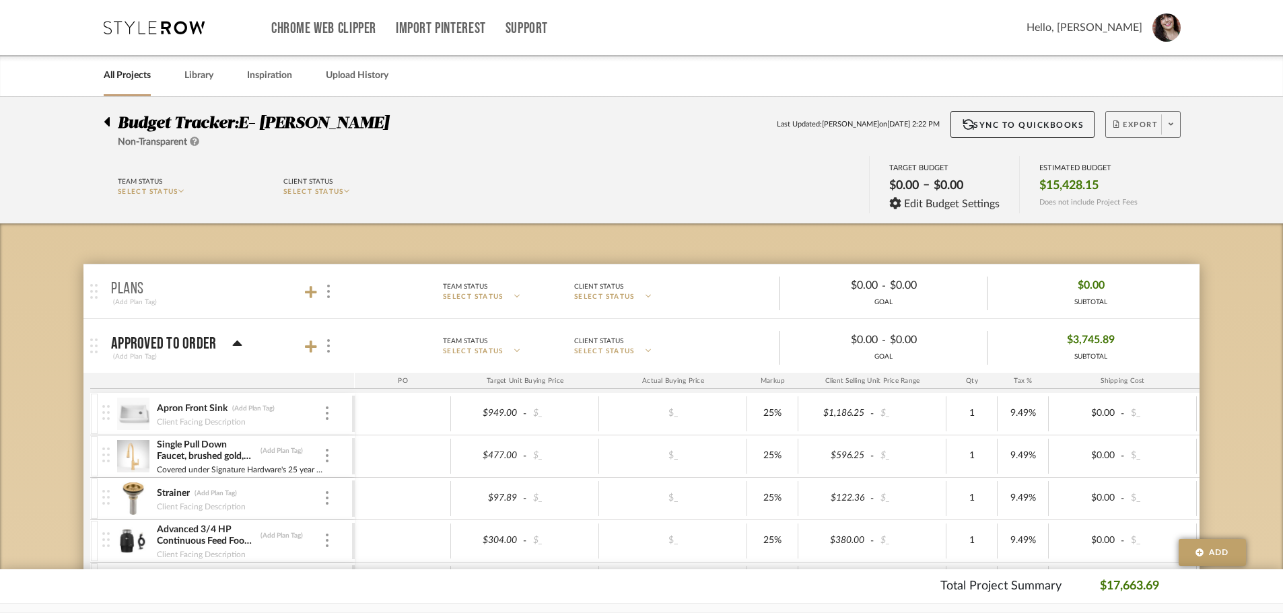
click at [1177, 121] on span at bounding box center [1170, 124] width 19 height 20
click at [1163, 159] on span "Export PDF" at bounding box center [1166, 163] width 101 height 11
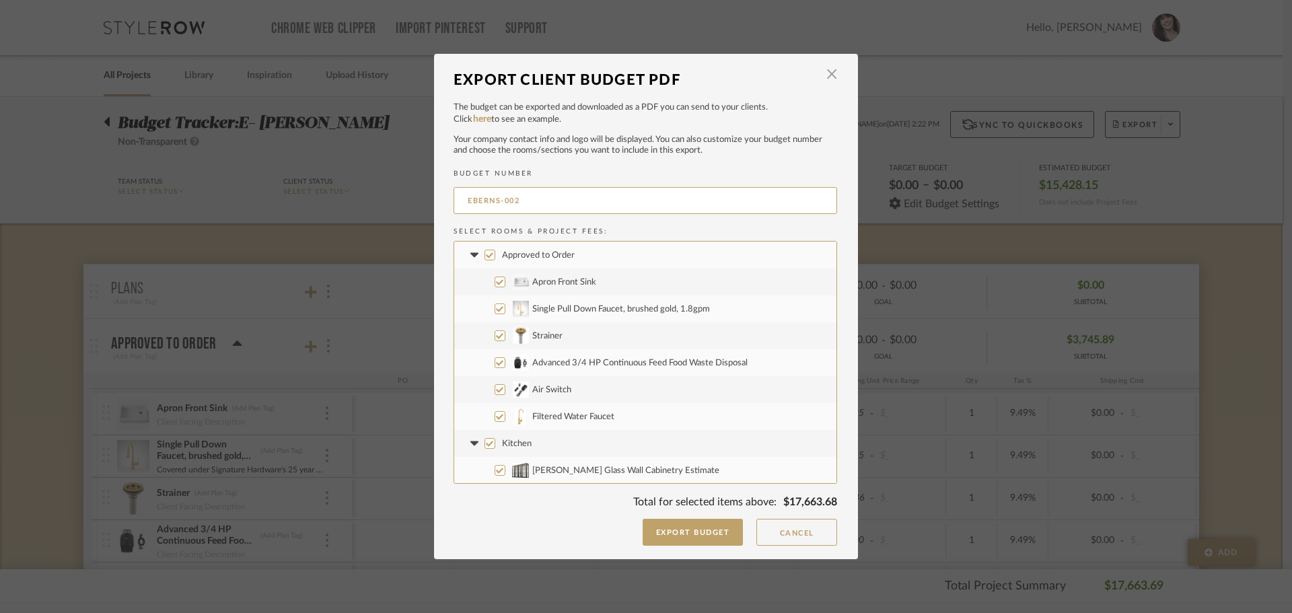
drag, startPoint x: 499, startPoint y: 416, endPoint x: 493, endPoint y: 421, distance: 7.7
click at [499, 416] on input "Filtered Water Faucet" at bounding box center [500, 416] width 11 height 11
checkbox input "false"
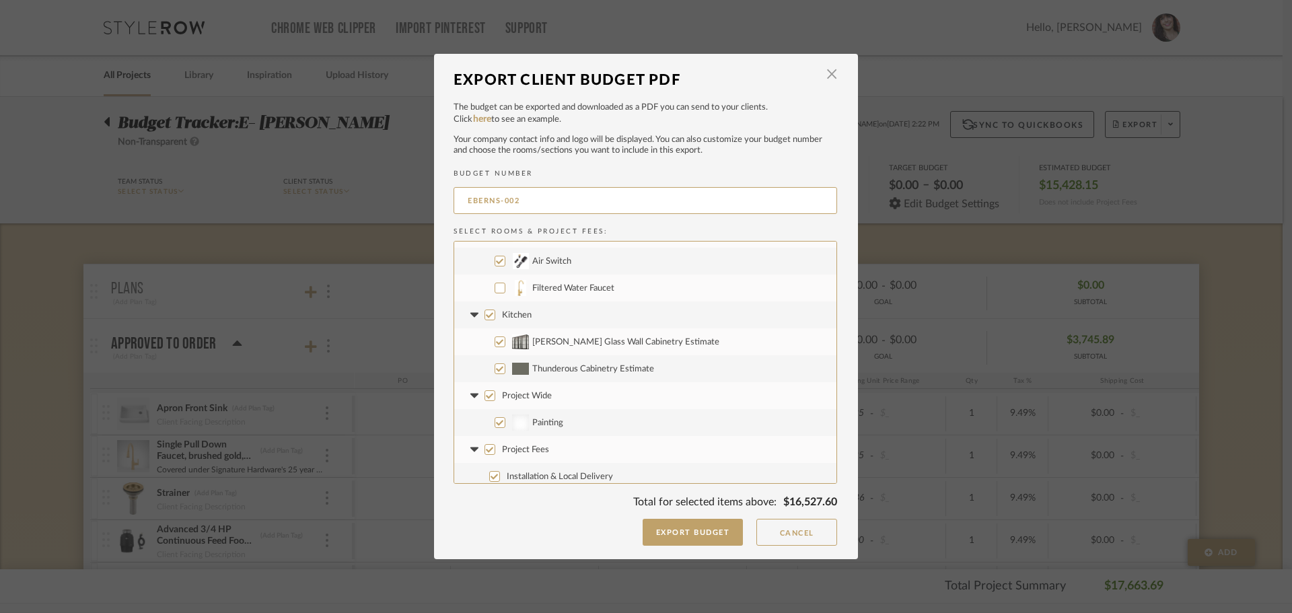
scroll to position [135, 0]
click at [485, 311] on input "Kitchen" at bounding box center [490, 308] width 11 height 11
checkbox input "false"
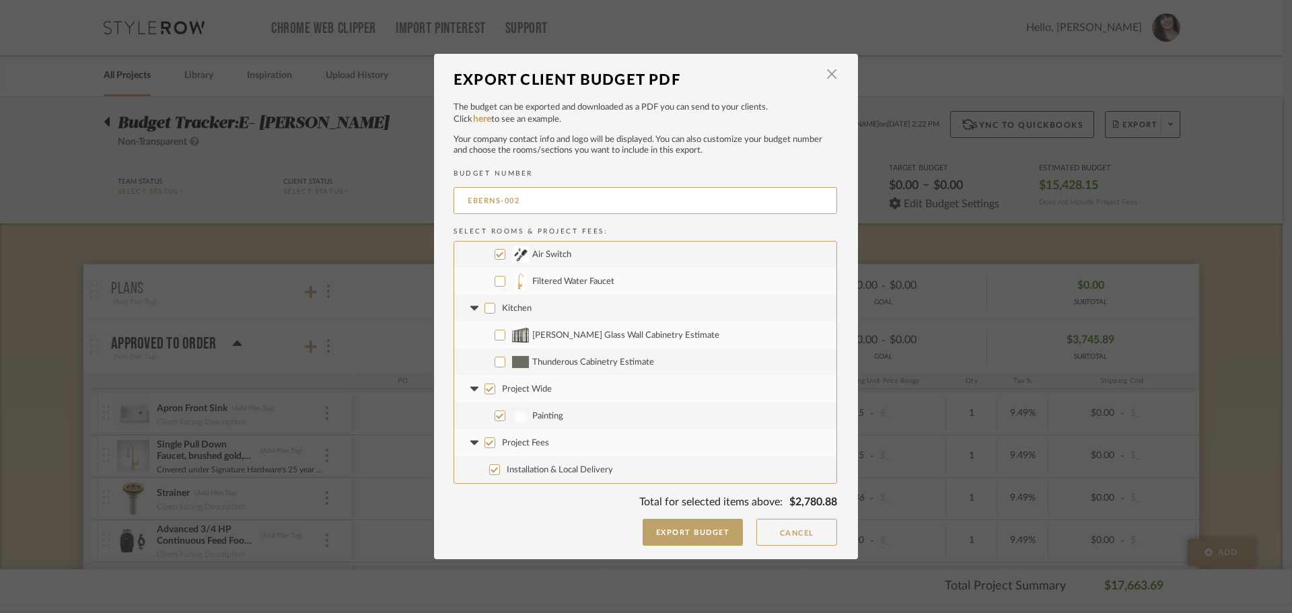
click at [488, 386] on input "Project Wide" at bounding box center [490, 389] width 11 height 11
checkbox input "false"
click at [485, 440] on input "Project Fees" at bounding box center [490, 443] width 11 height 11
checkbox input "false"
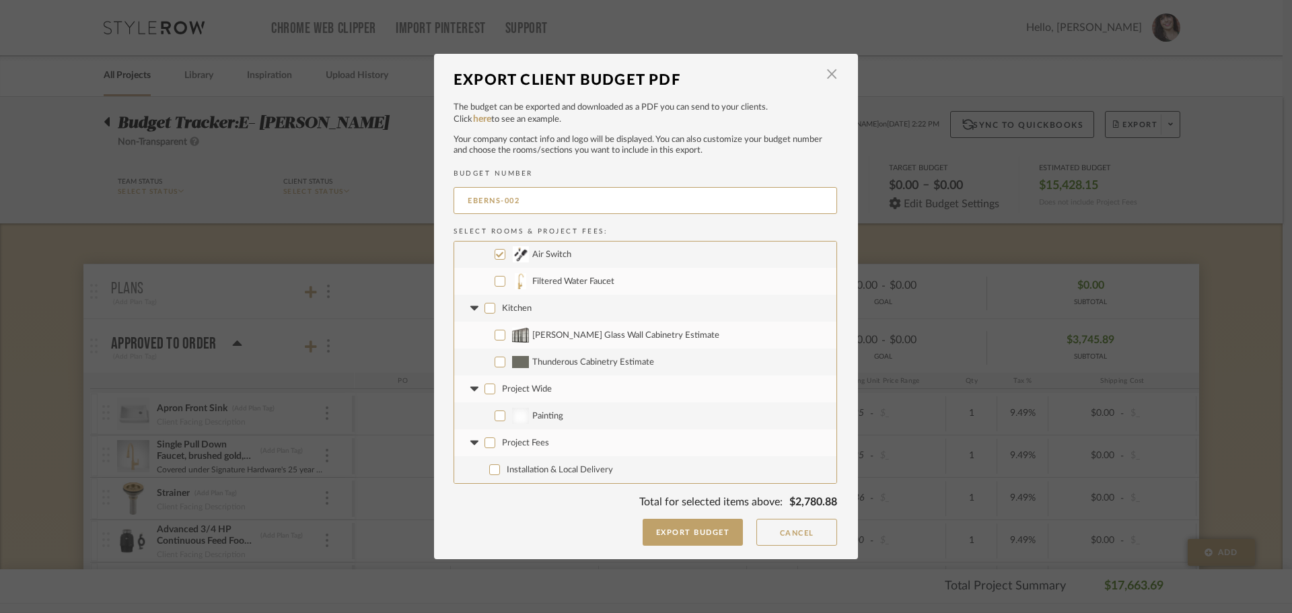
checkbox input "false"
click at [485, 441] on input "Project Fees" at bounding box center [490, 443] width 11 height 11
checkbox input "true"
click at [485, 445] on input "Project Fees" at bounding box center [490, 443] width 11 height 11
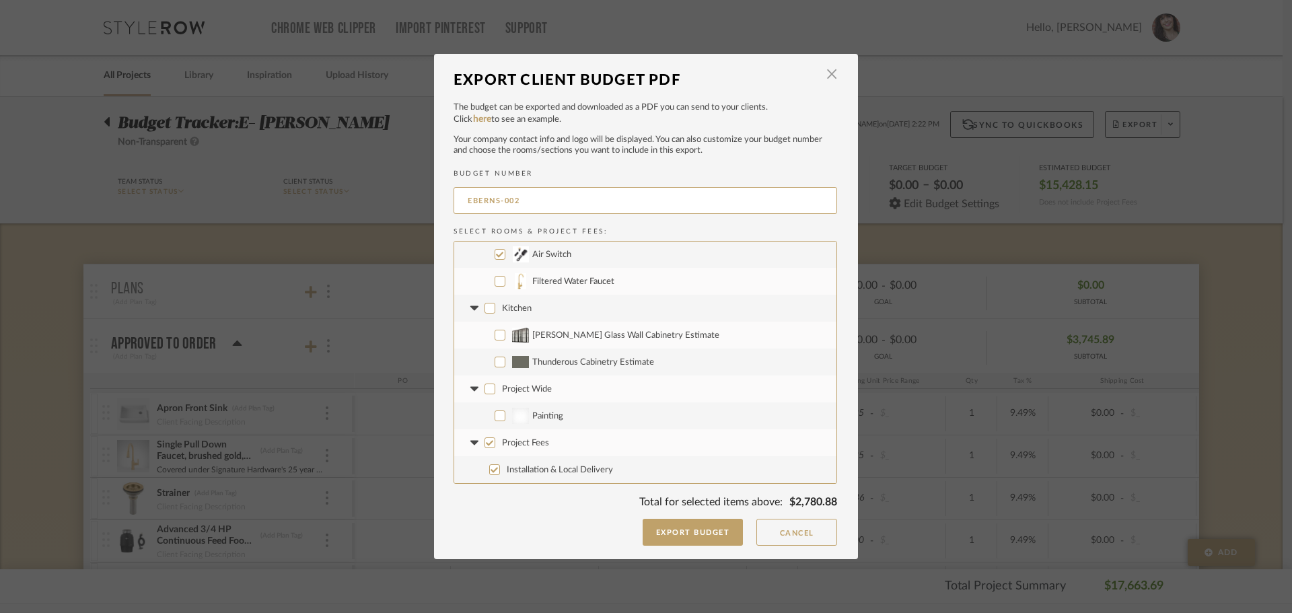
checkbox input "false"
click at [681, 534] on button "Export Budget" at bounding box center [693, 532] width 101 height 27
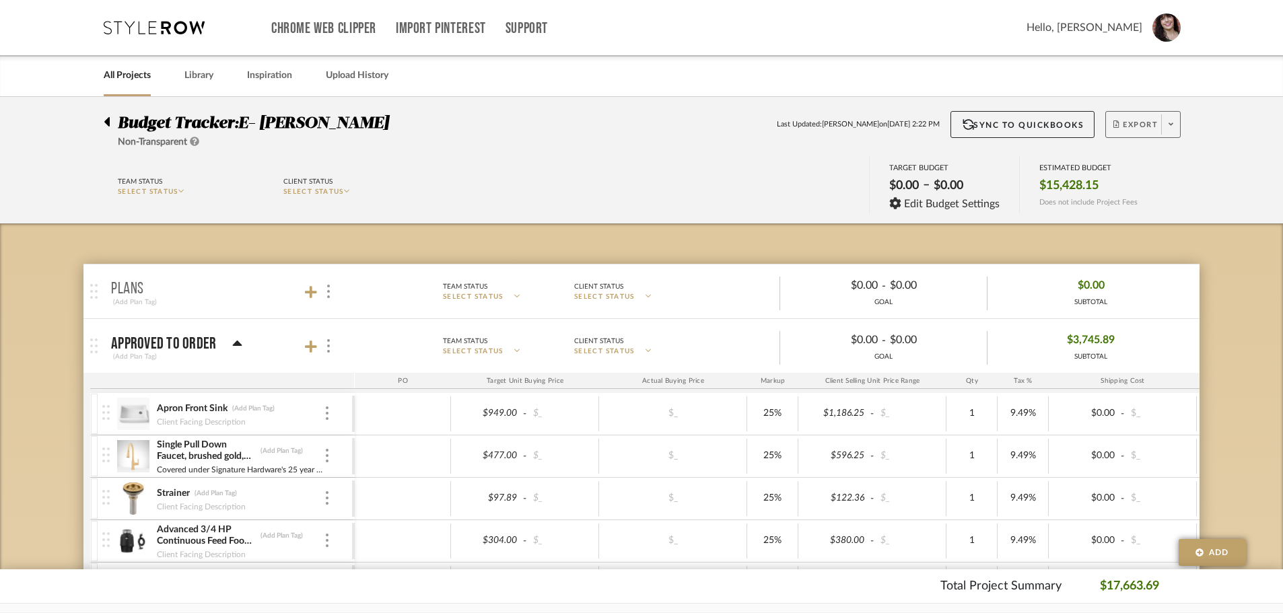
click at [1172, 127] on icon at bounding box center [1171, 123] width 5 height 7
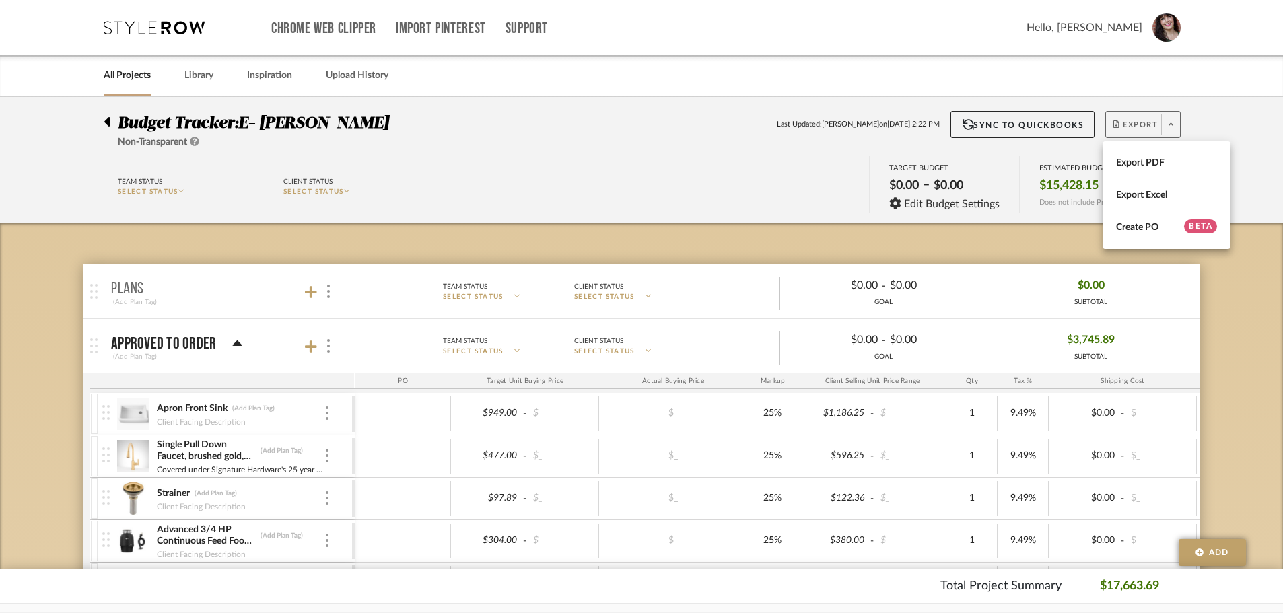
click at [639, 158] on div at bounding box center [641, 306] width 1283 height 613
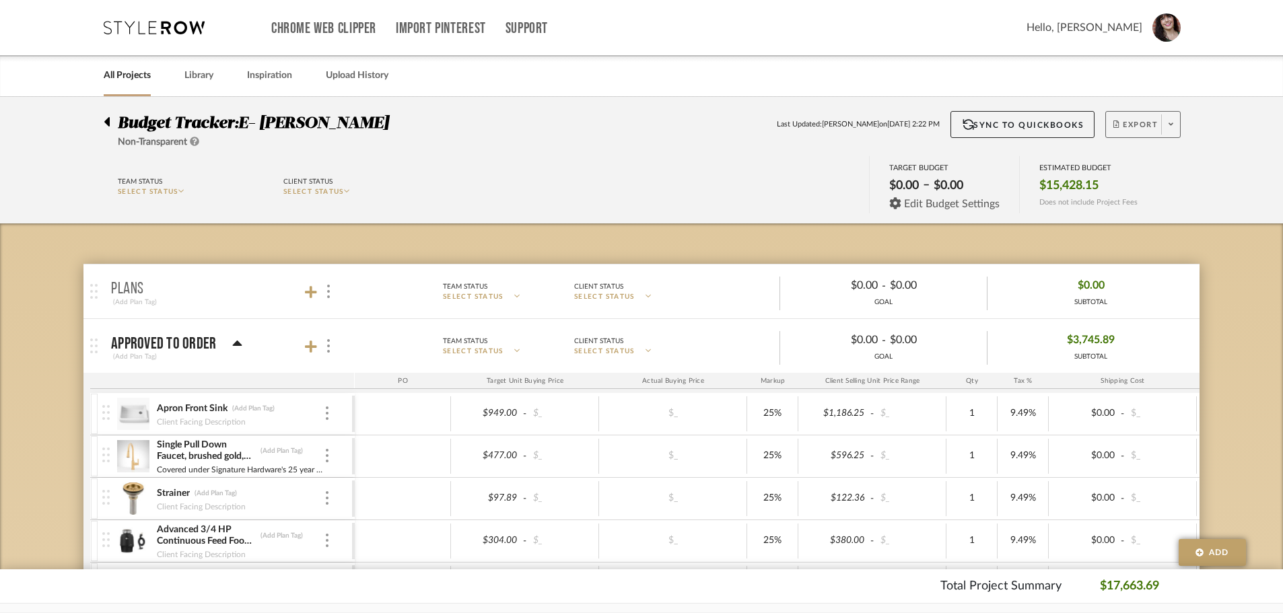
click at [899, 205] on icon at bounding box center [894, 202] width 11 height 11
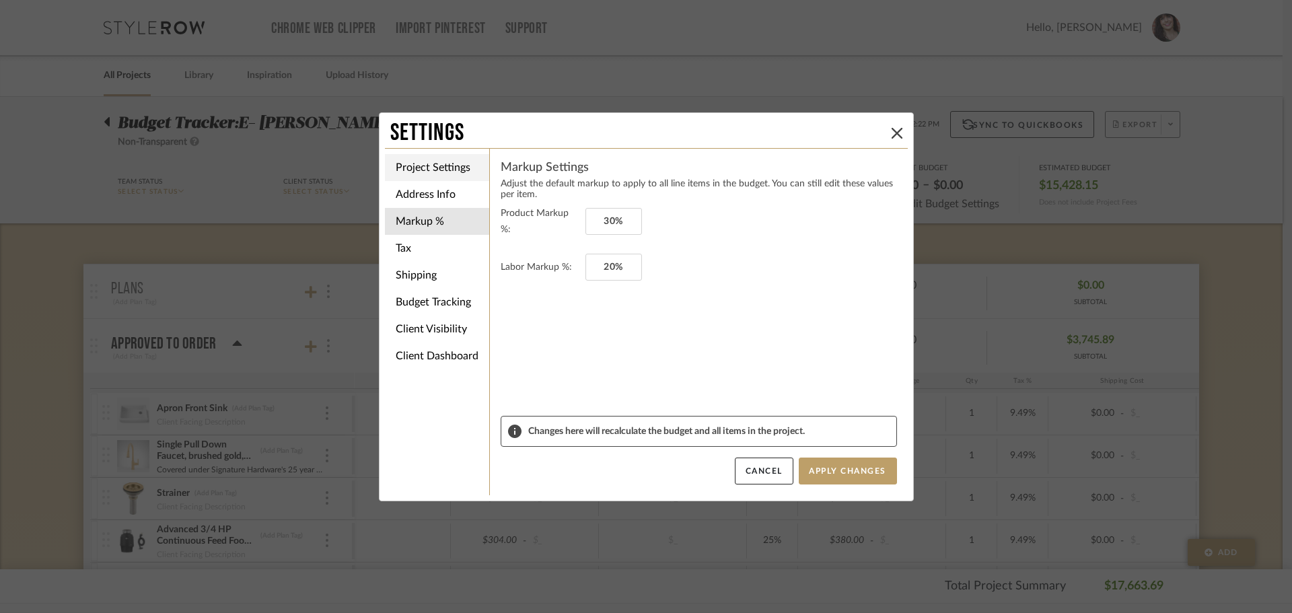
click at [456, 166] on li "Project Settings" at bounding box center [437, 167] width 104 height 27
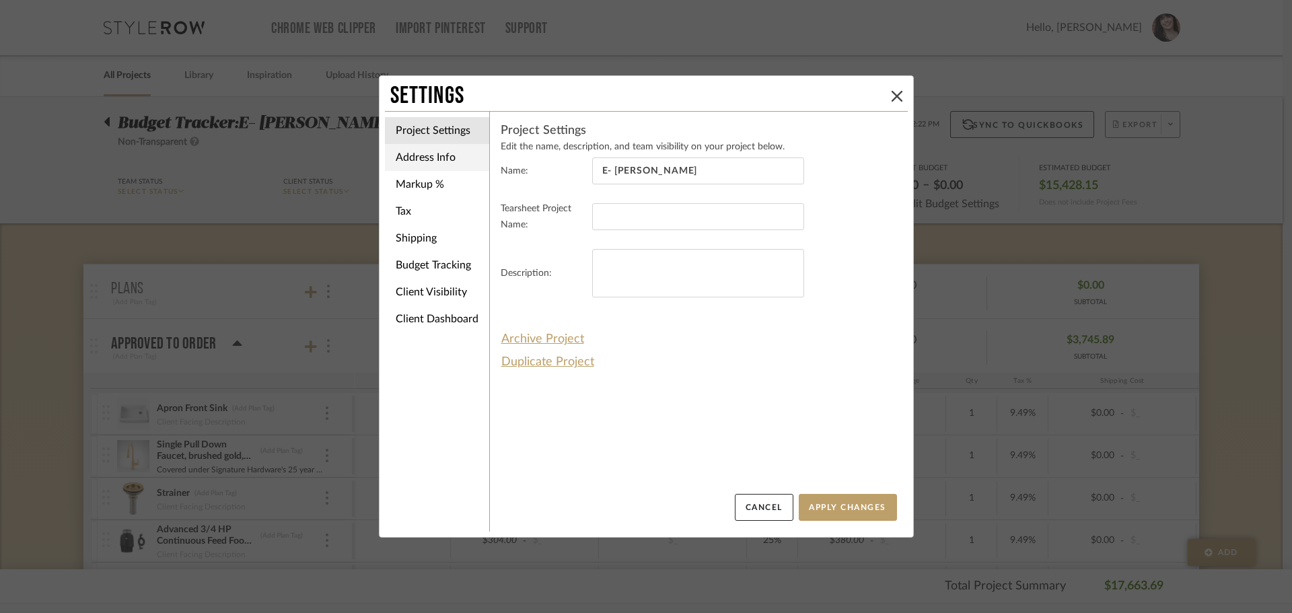
click at [440, 167] on li "Address Info" at bounding box center [437, 157] width 104 height 27
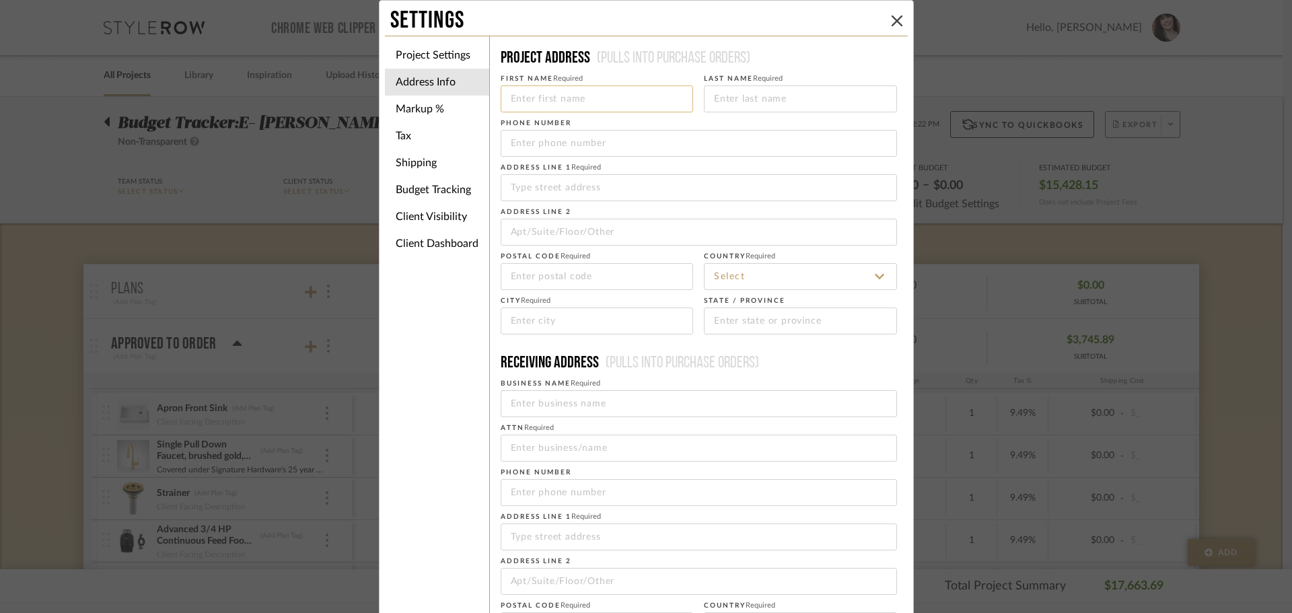
click at [600, 95] on input at bounding box center [597, 98] width 193 height 27
type input "Melissa and Scott"
type input "Bernstein"
type input "314-518-2576"
click at [604, 180] on input at bounding box center [699, 187] width 396 height 27
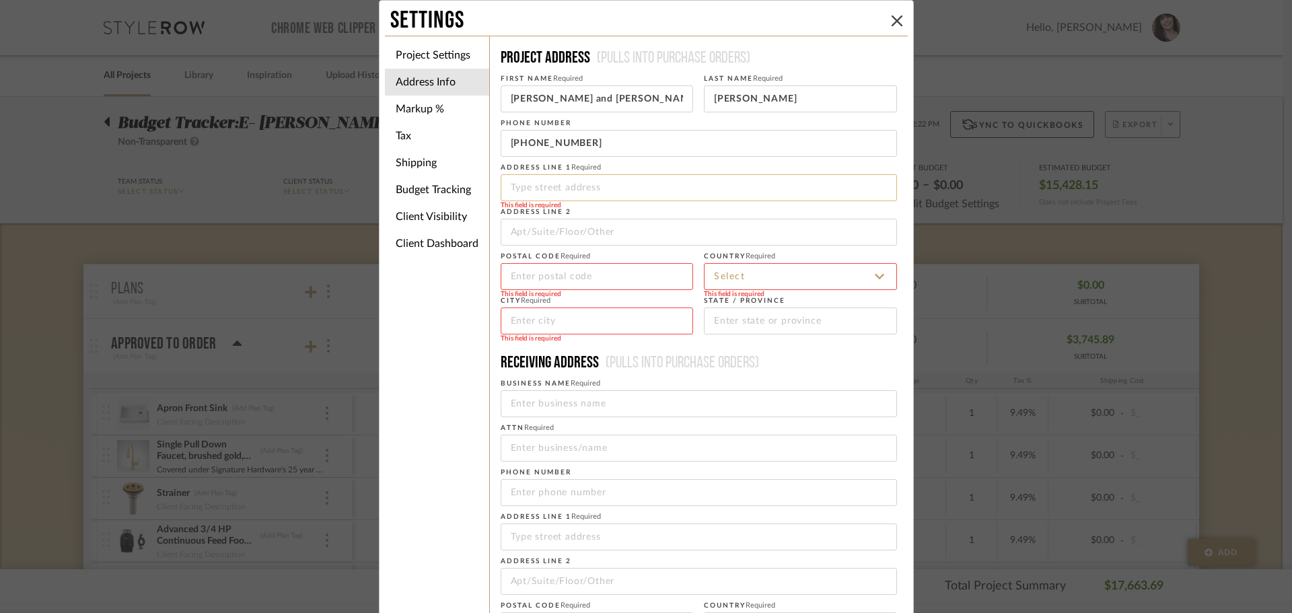
click at [570, 188] on input at bounding box center [699, 187] width 396 height 27
type input "7"
type input "4626 Maryland"
type input "63108"
click at [867, 275] on input at bounding box center [800, 276] width 193 height 27
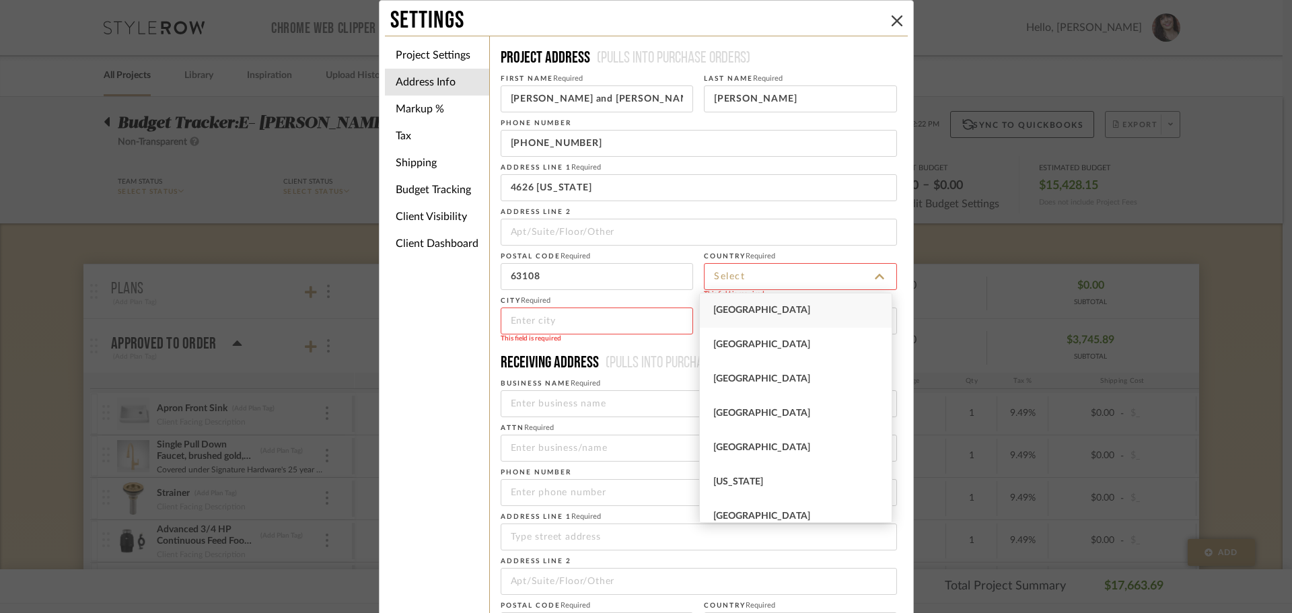
click at [760, 313] on span "United States" at bounding box center [762, 310] width 97 height 9
type input "United States"
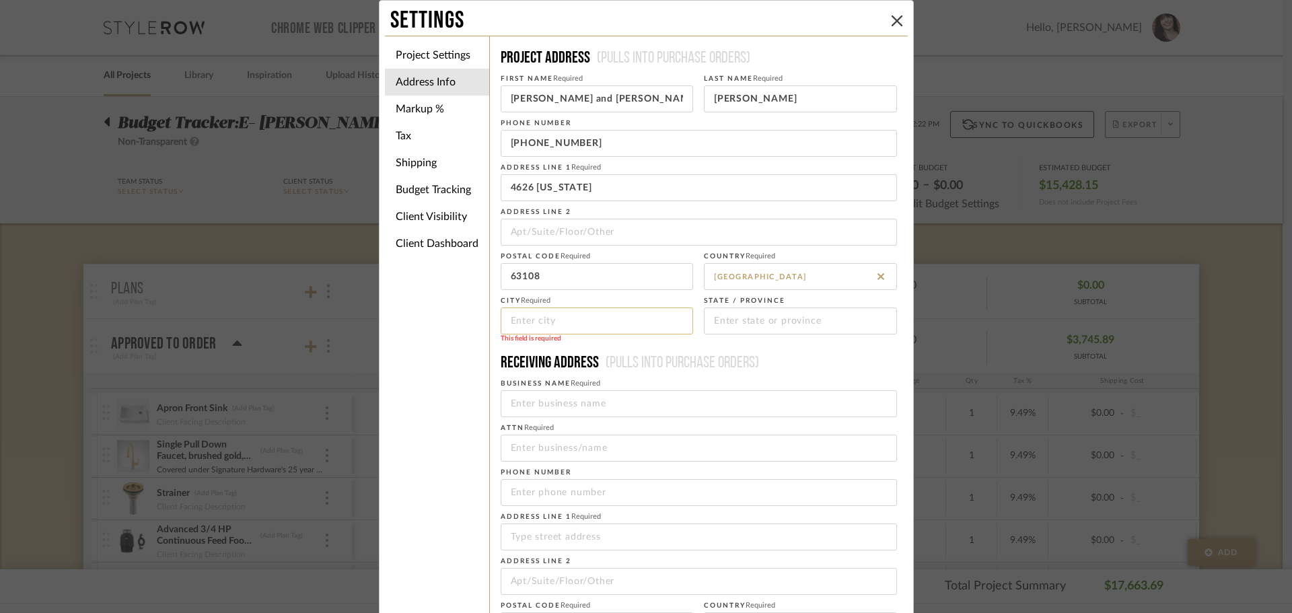
click at [567, 326] on input at bounding box center [597, 321] width 193 height 27
type input "Saint Louis"
type input "m"
type input "MO"
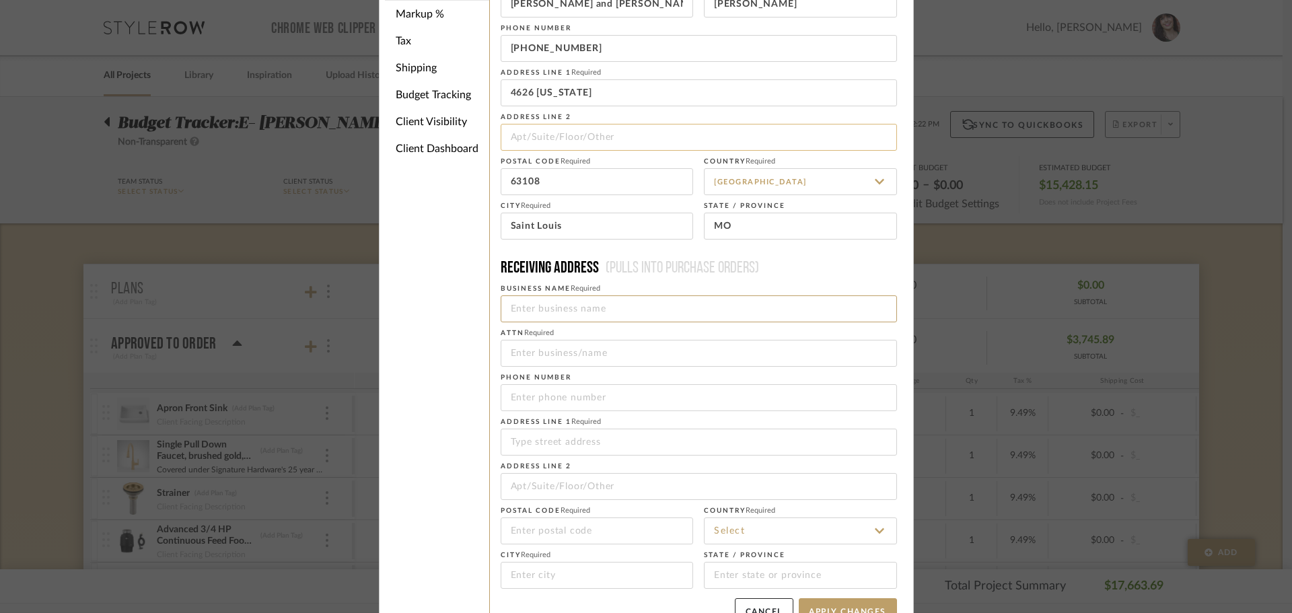
scroll to position [124, 0]
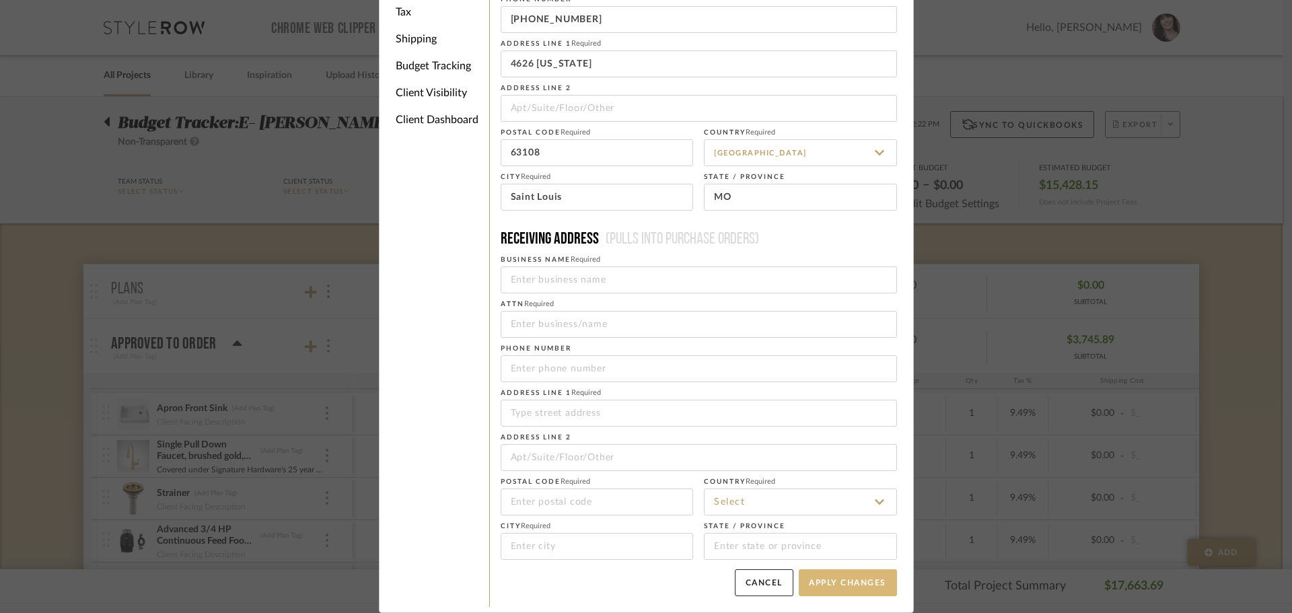
click at [828, 583] on button "Apply Changes" at bounding box center [848, 583] width 98 height 27
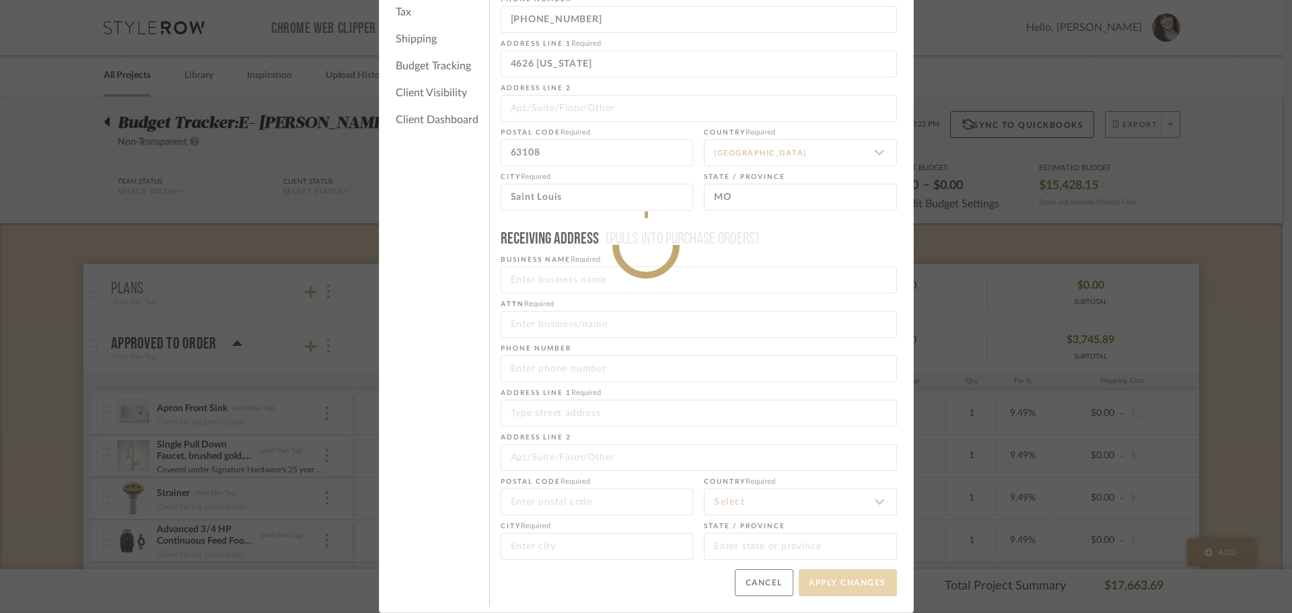
type input "+3145182576"
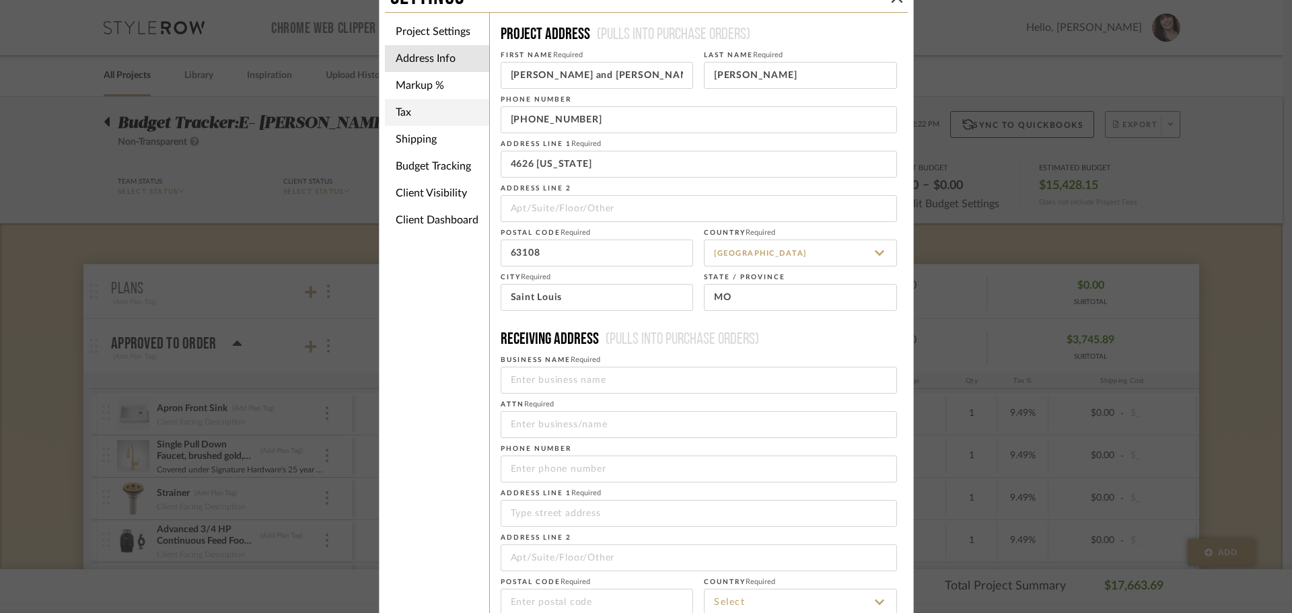
scroll to position [0, 0]
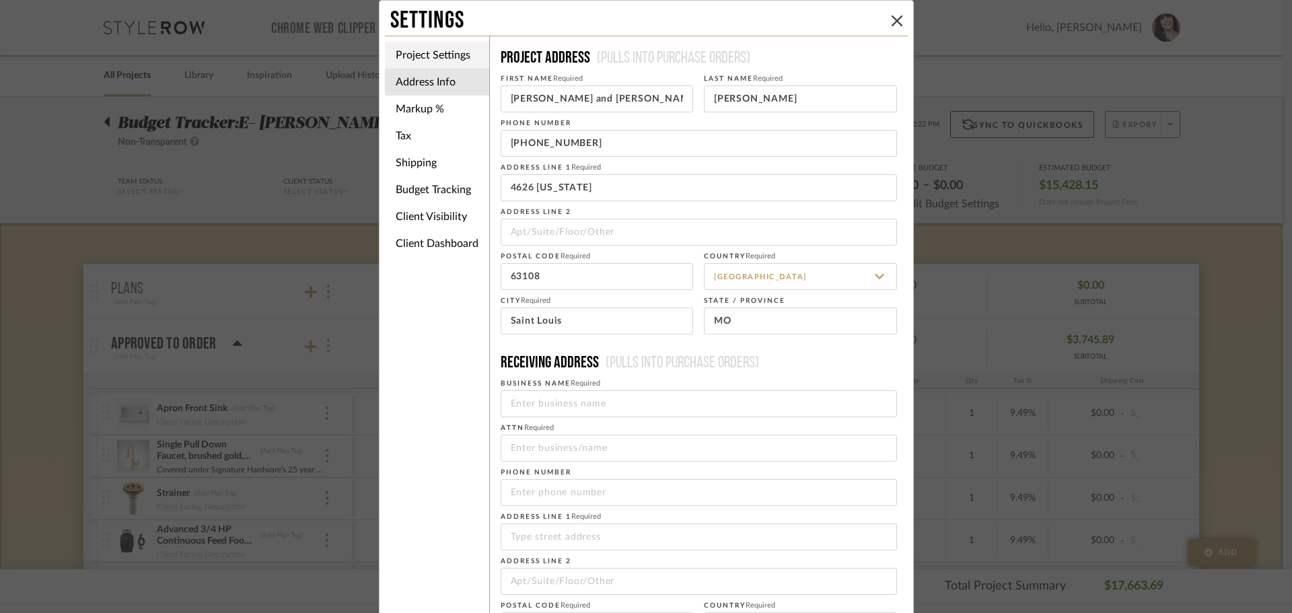
click at [432, 48] on li "Project Settings" at bounding box center [437, 55] width 104 height 27
click at [432, 48] on div "Settings Project Settings Address Info Markup % Tax Shipping Budget Tracking Cl…" at bounding box center [646, 306] width 1292 height 613
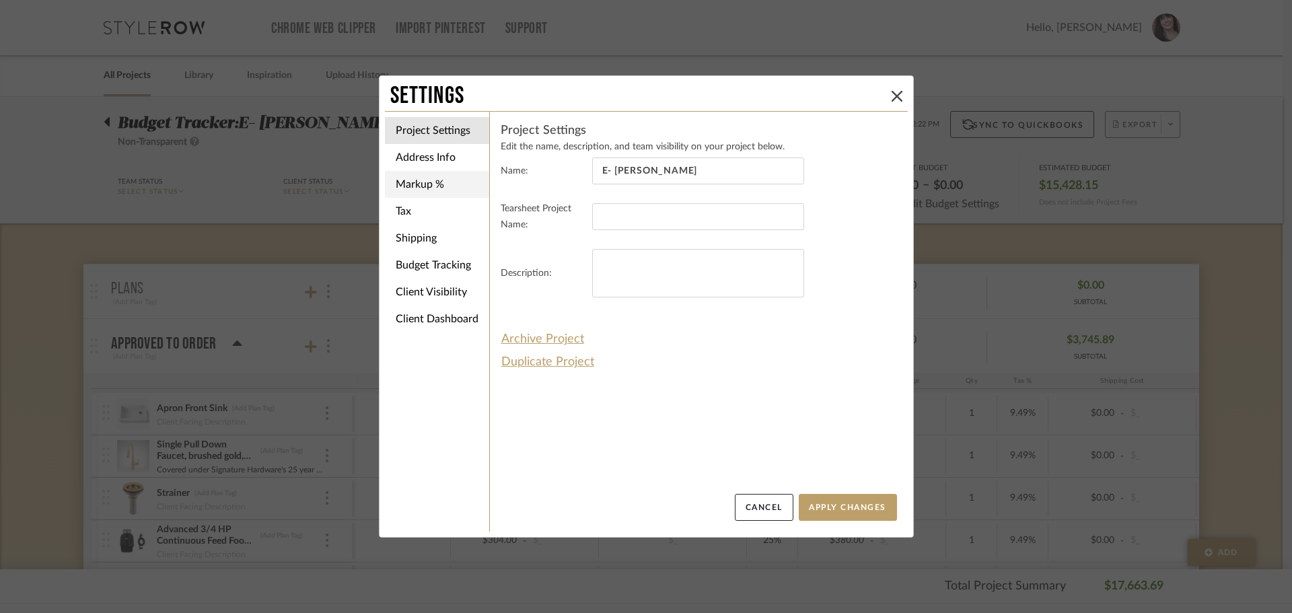
click at [418, 184] on li "Markup %" at bounding box center [437, 184] width 104 height 27
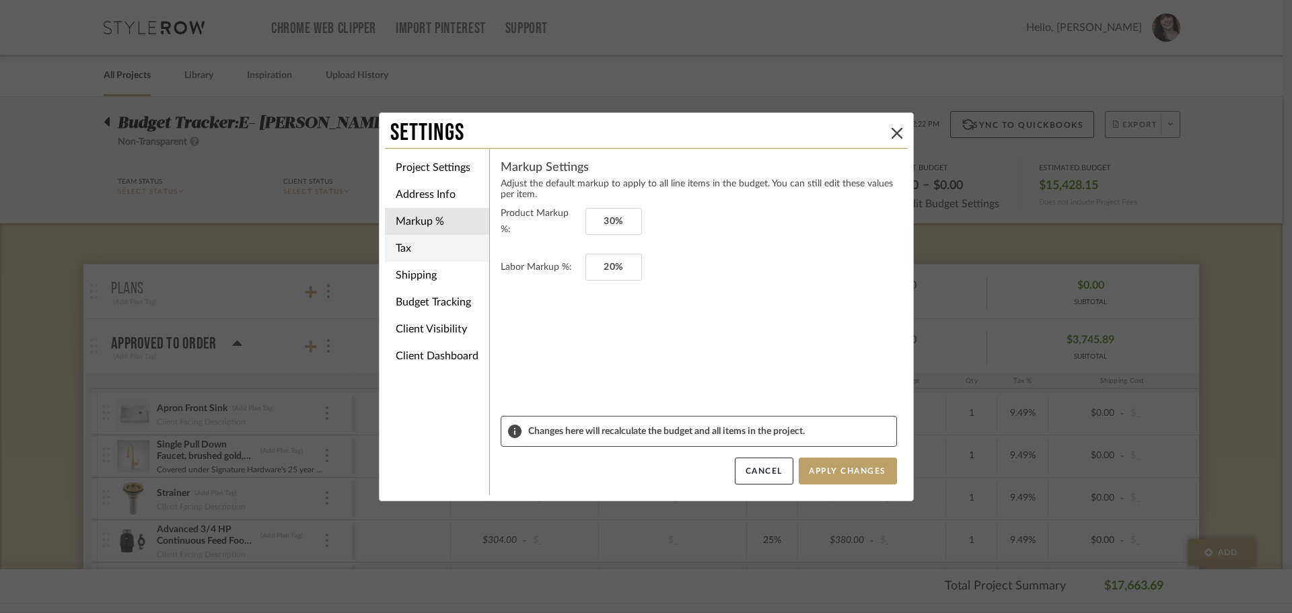
click at [411, 243] on li "Tax" at bounding box center [437, 248] width 104 height 27
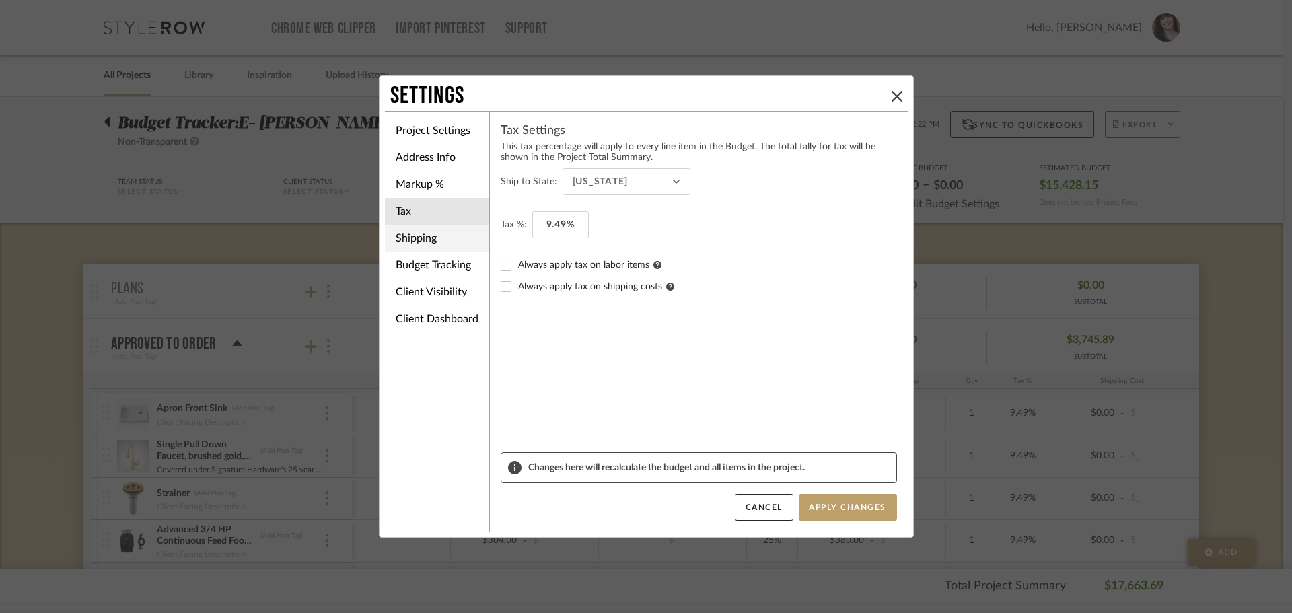
click at [420, 242] on li "Shipping" at bounding box center [437, 238] width 104 height 27
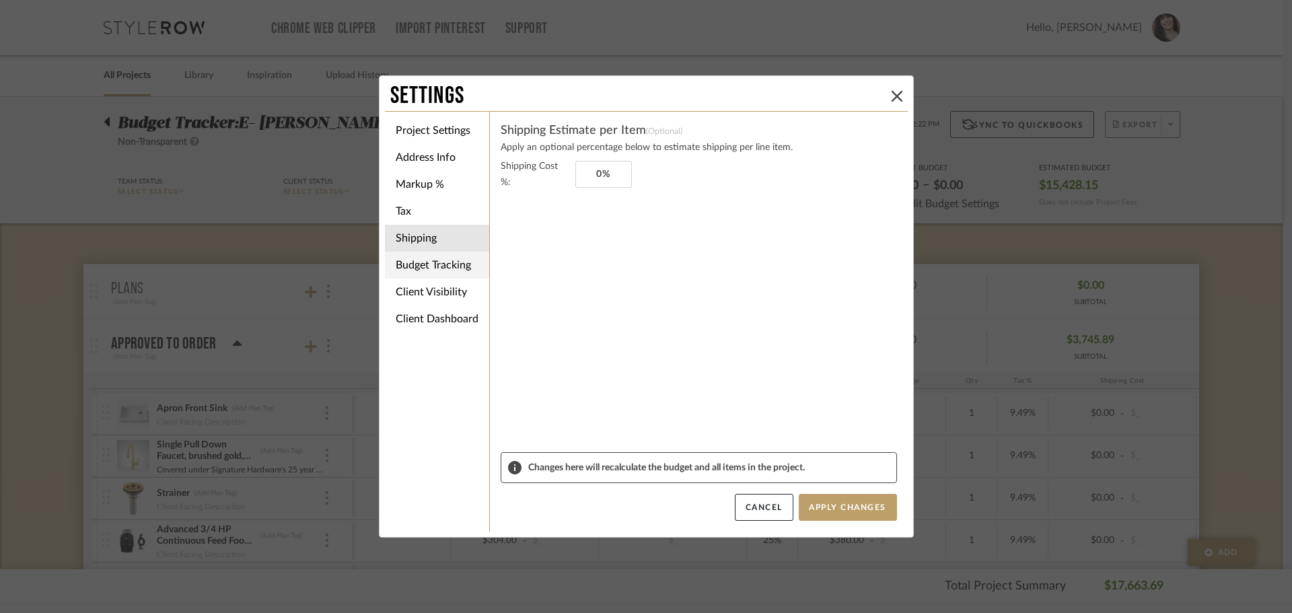
click at [419, 261] on li "Budget Tracking" at bounding box center [437, 265] width 104 height 27
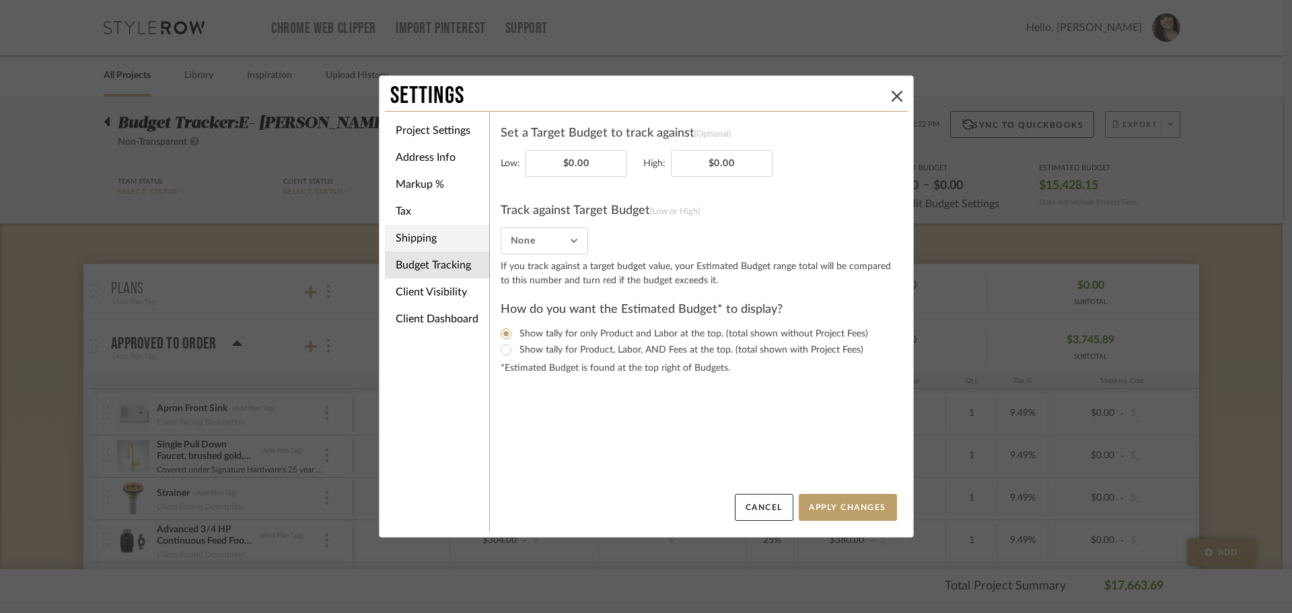
click at [427, 236] on li "Shipping" at bounding box center [437, 238] width 104 height 27
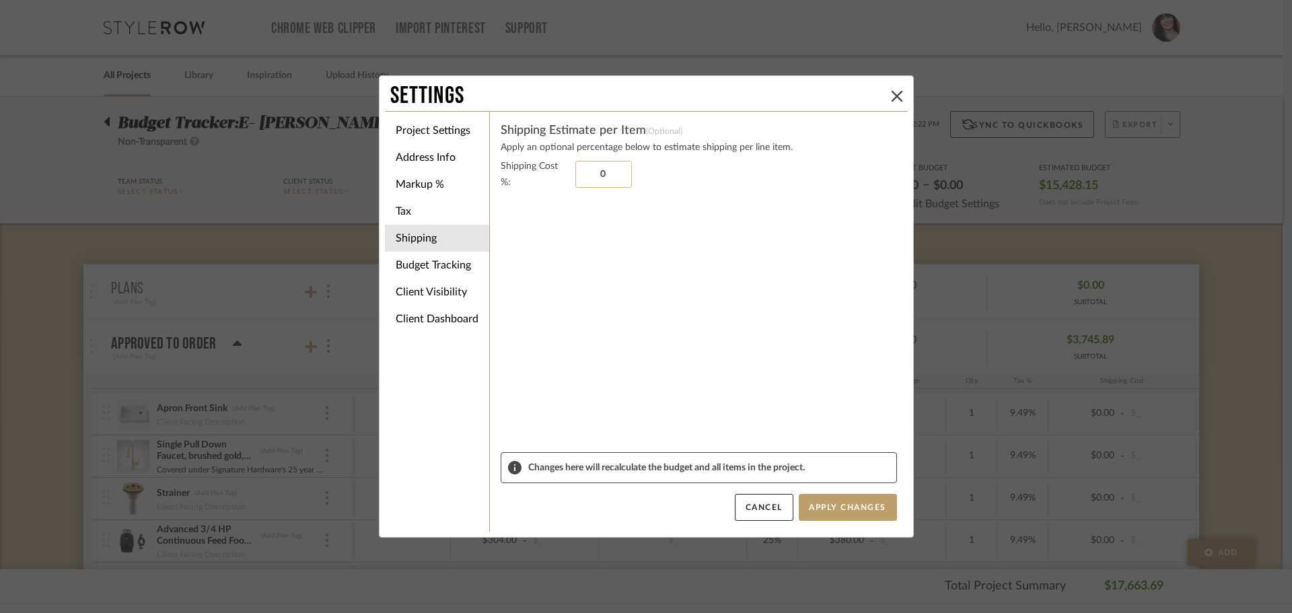
click at [612, 174] on input "0" at bounding box center [604, 174] width 57 height 27
type input "10%"
click at [633, 244] on sr-form-field "Shipping Cost %: 10%" at bounding box center [699, 305] width 396 height 294
click at [440, 291] on li "Client Visibility" at bounding box center [437, 292] width 104 height 27
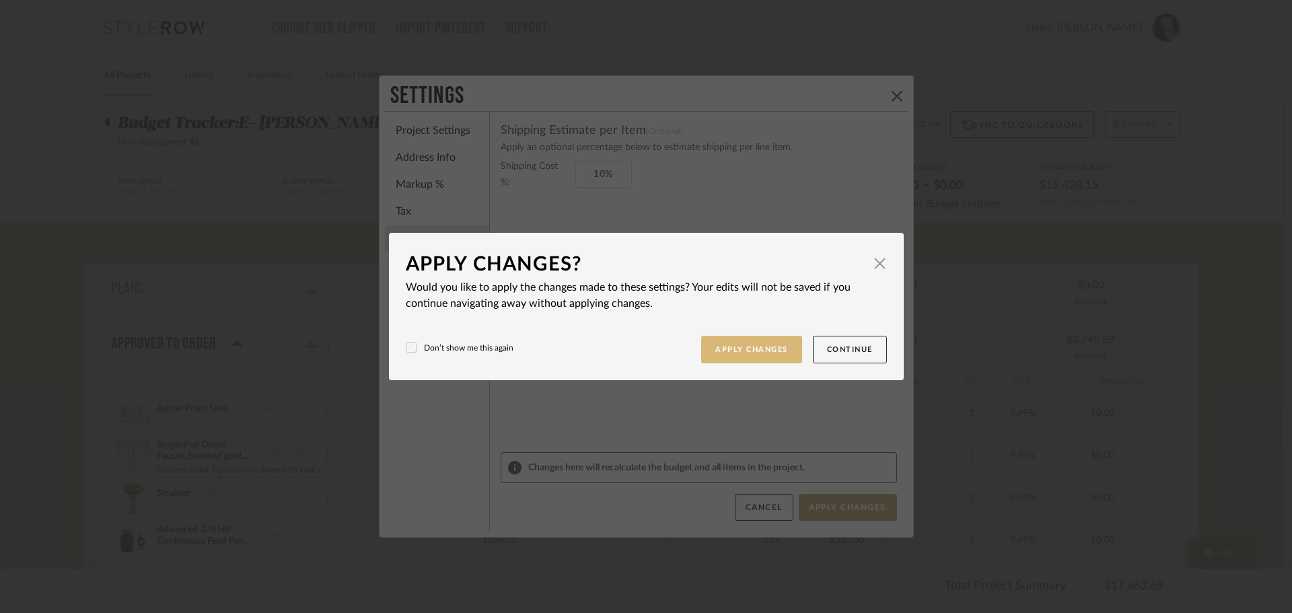
click at [745, 345] on button "Apply Changes" at bounding box center [751, 350] width 101 height 28
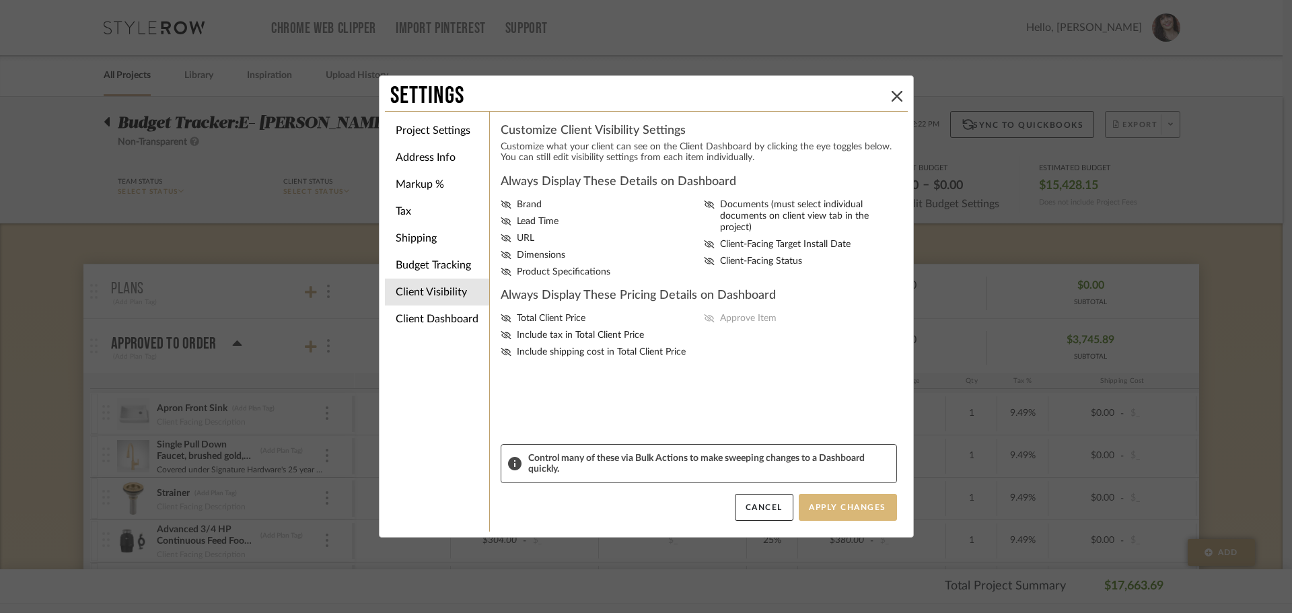
click at [828, 502] on button "Apply Changes" at bounding box center [848, 507] width 98 height 27
click at [892, 97] on icon at bounding box center [897, 96] width 11 height 11
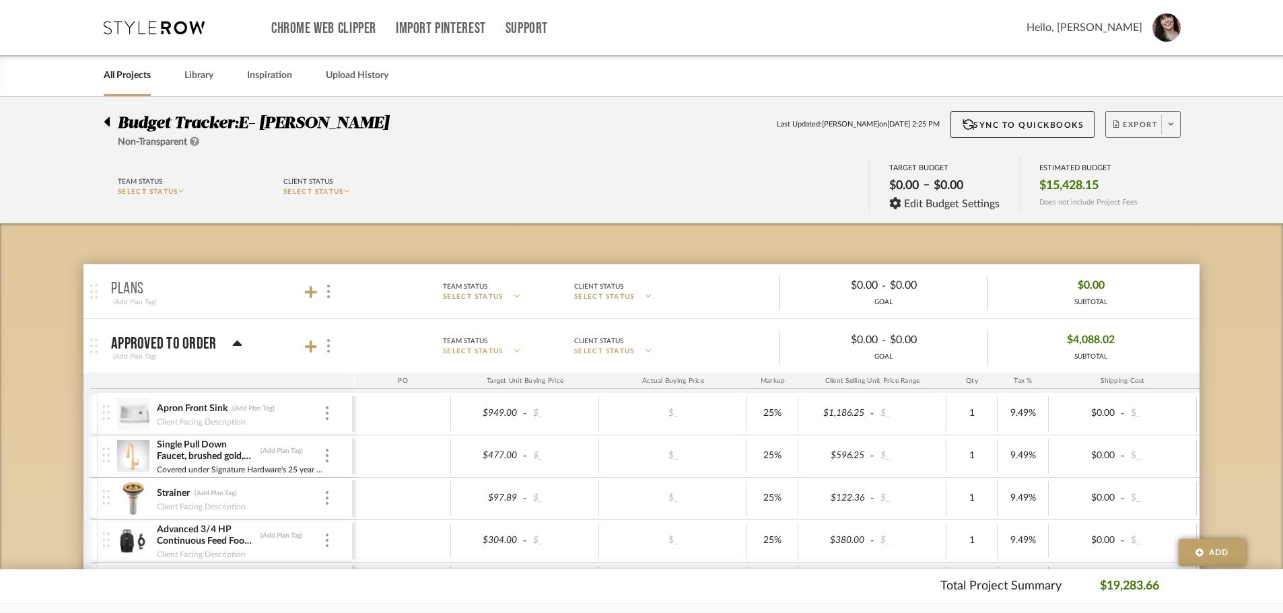
click at [1173, 125] on span at bounding box center [1170, 124] width 19 height 20
click at [1149, 166] on span "Export PDF" at bounding box center [1166, 163] width 101 height 11
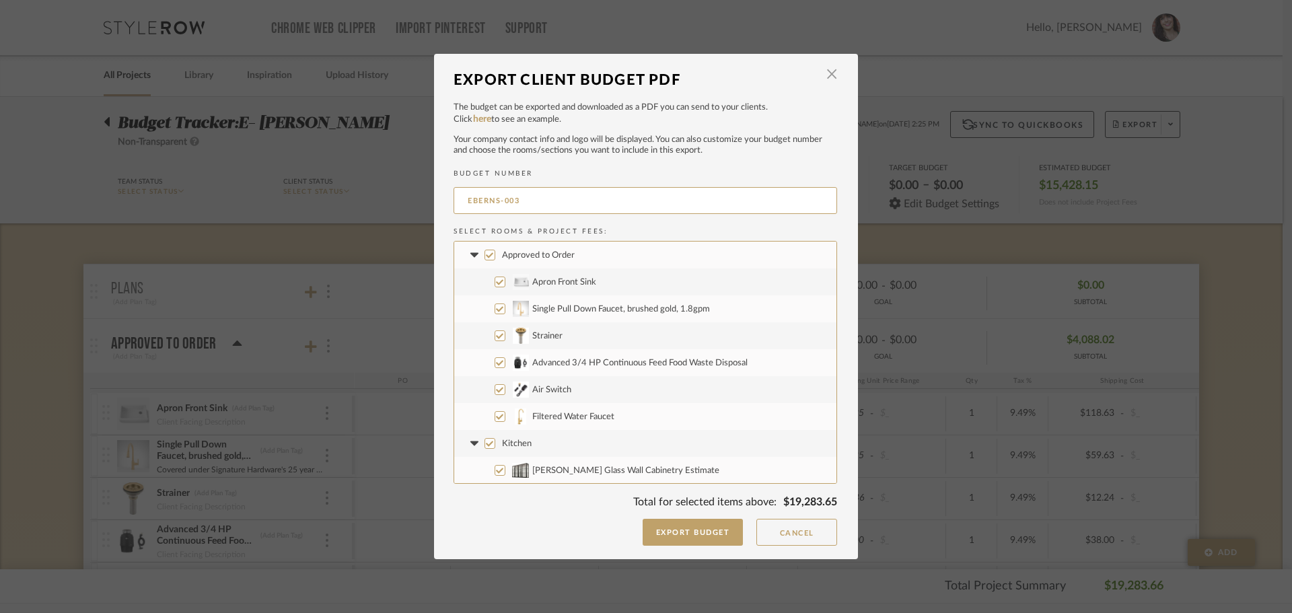
click at [495, 412] on input "Filtered Water Faucet" at bounding box center [500, 416] width 11 height 11
checkbox input "false"
click at [485, 440] on input "Kitchen" at bounding box center [490, 443] width 11 height 11
checkbox input "false"
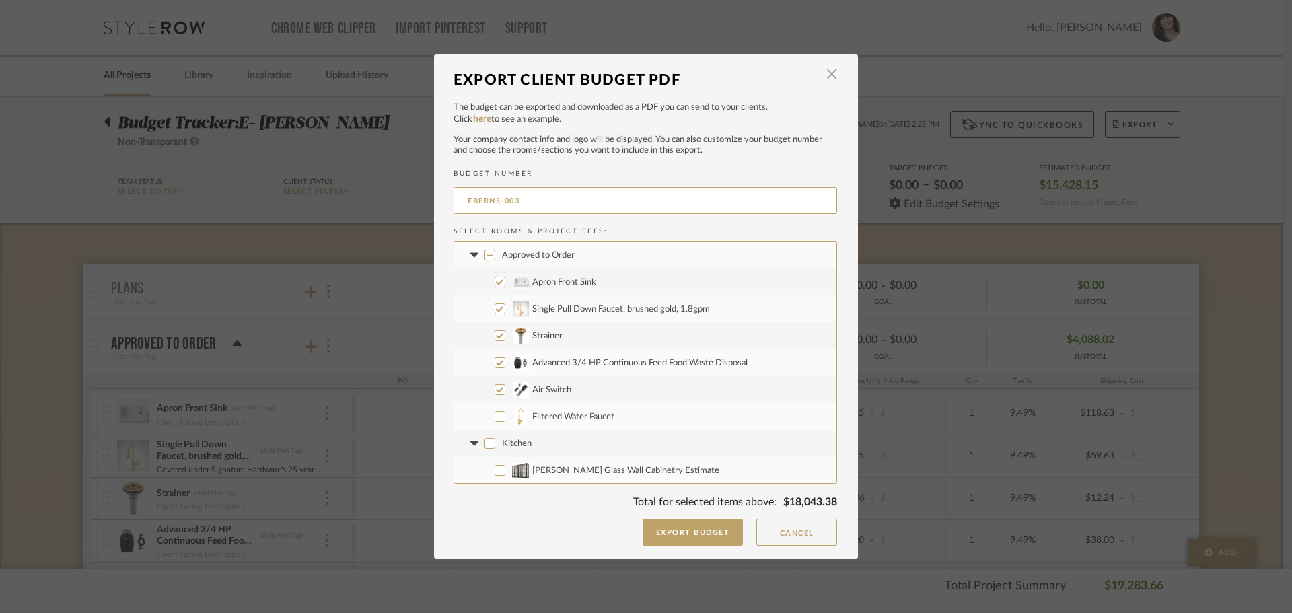
checkbox input "false"
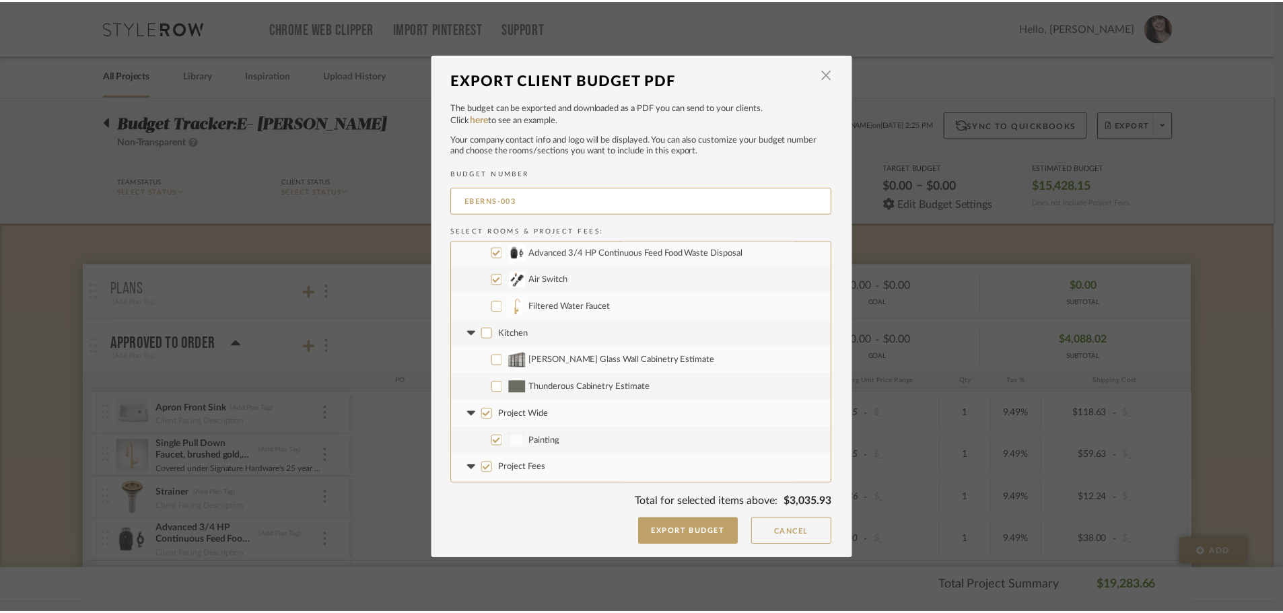
scroll to position [135, 0]
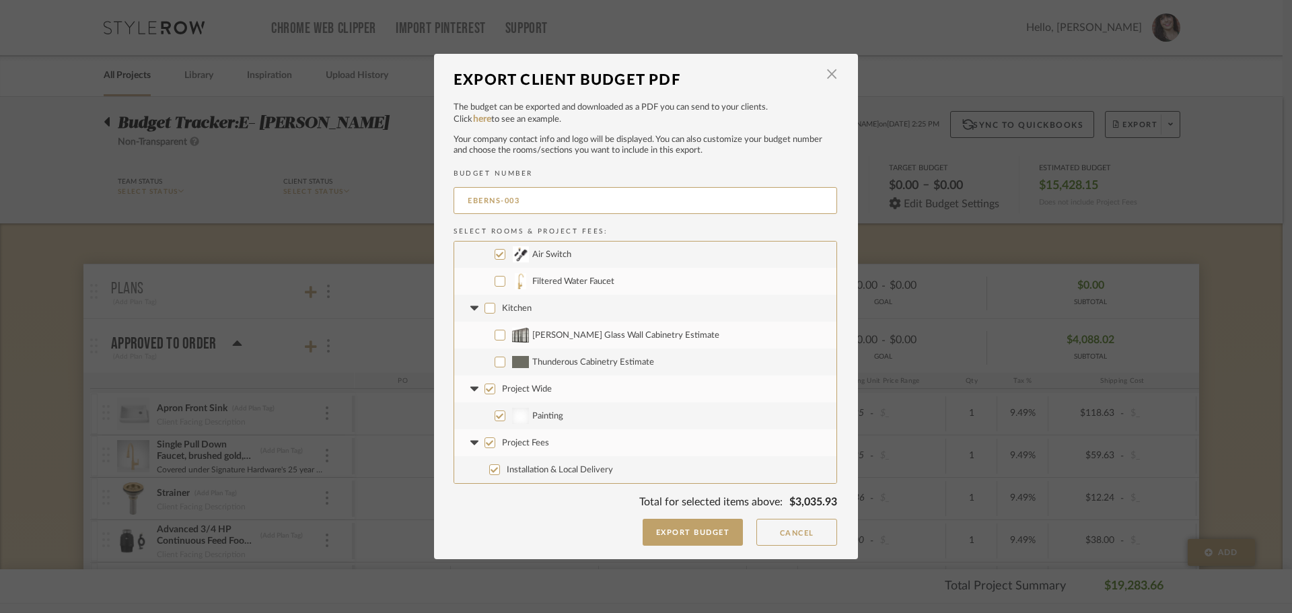
click at [485, 390] on input "Project Wide" at bounding box center [490, 389] width 11 height 11
checkbox input "false"
click at [487, 442] on input "Project Fees" at bounding box center [490, 443] width 11 height 11
checkbox input "false"
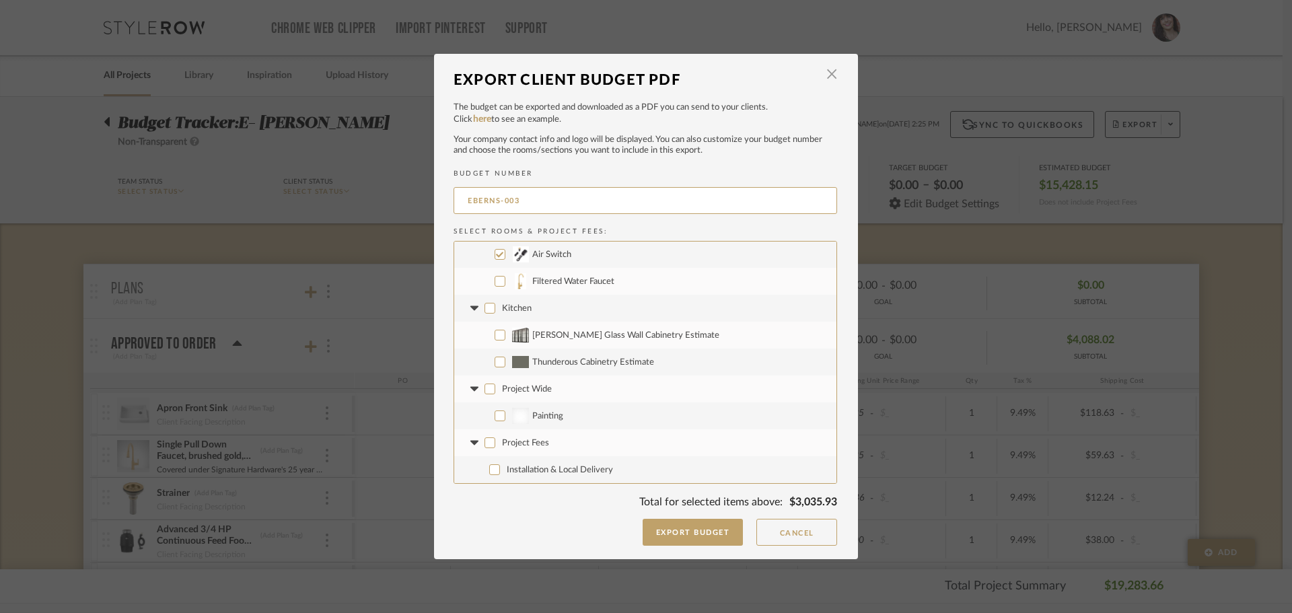
checkbox input "false"
click at [669, 527] on button "Export Budget" at bounding box center [693, 532] width 101 height 27
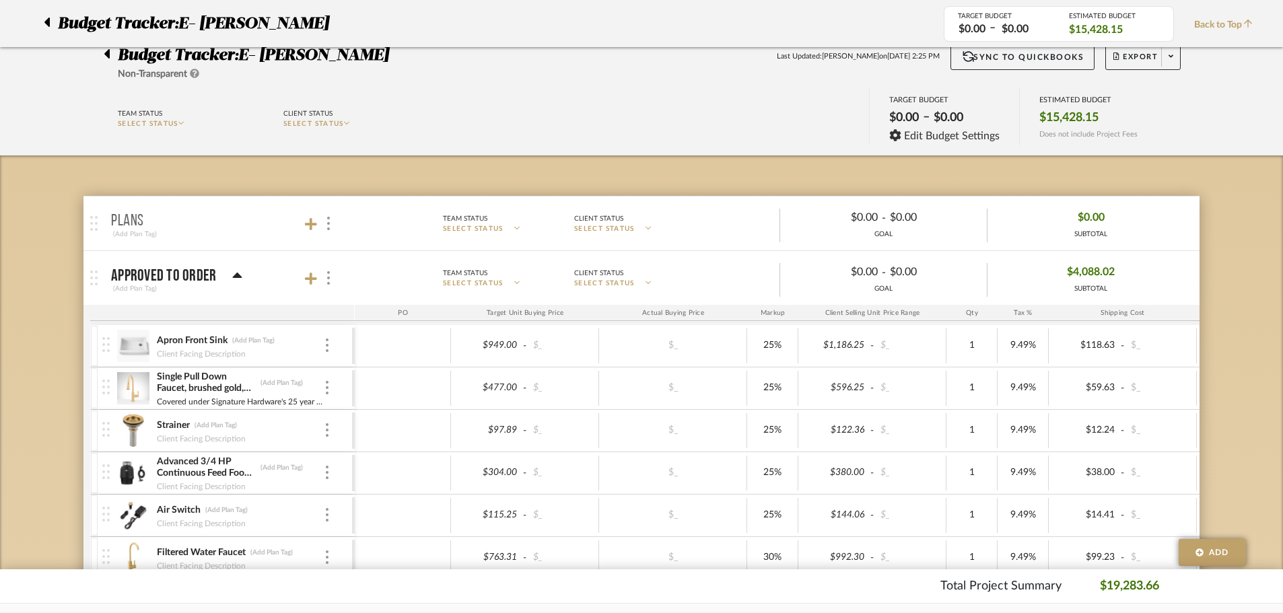
scroll to position [67, 0]
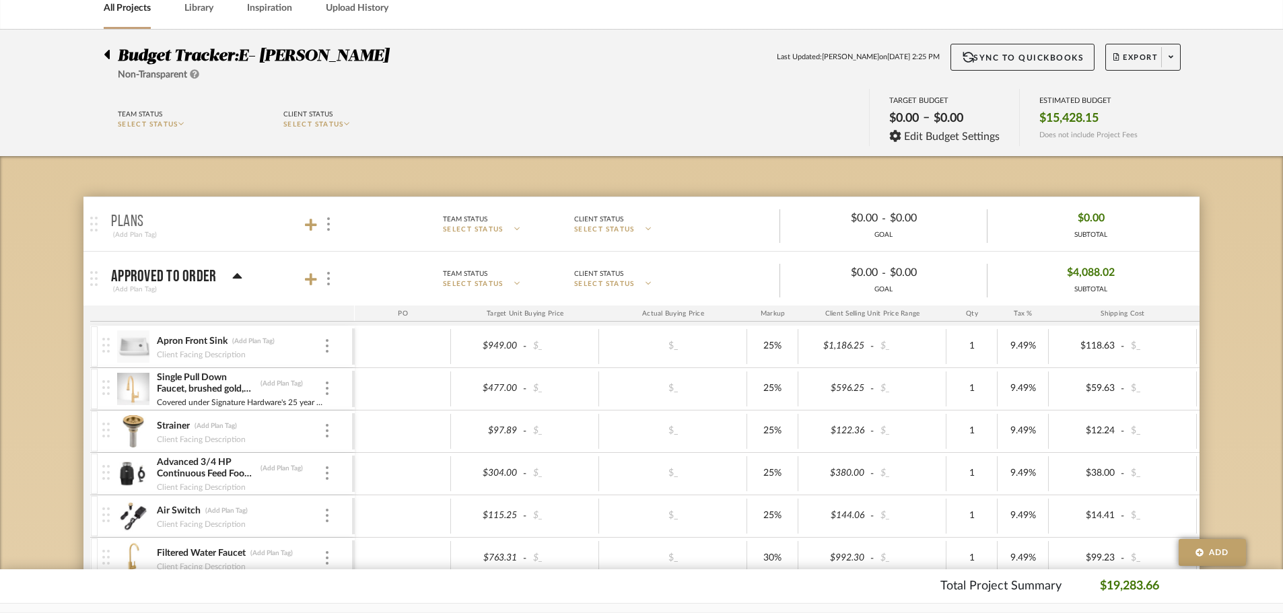
click at [108, 56] on icon at bounding box center [106, 54] width 5 height 9
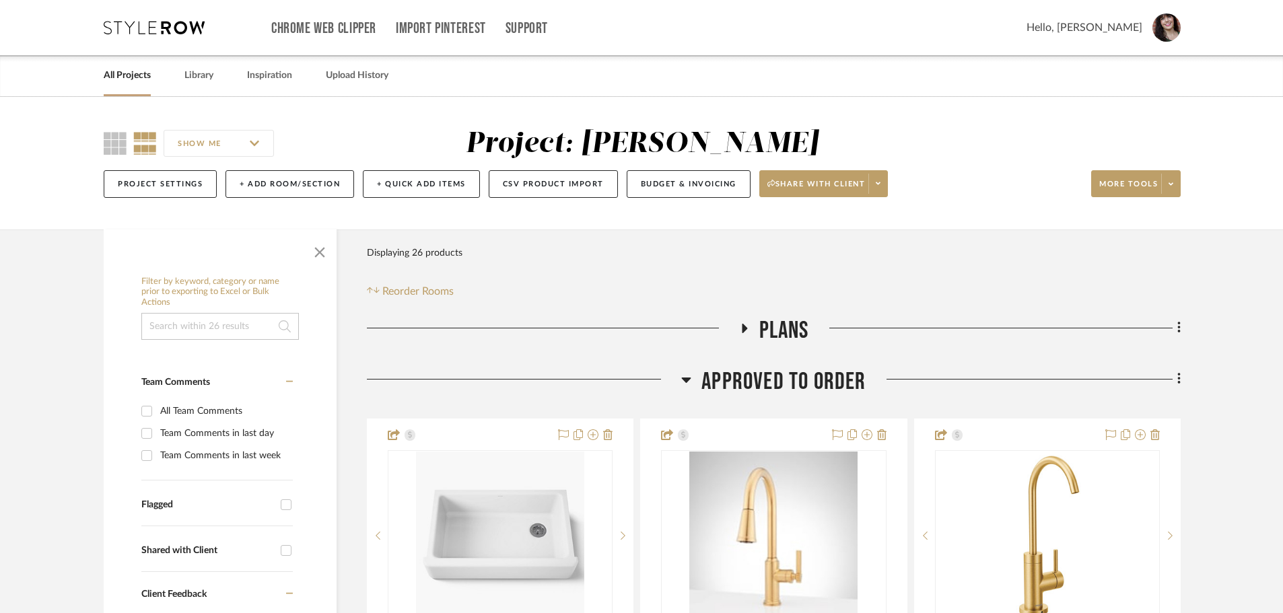
click at [114, 78] on link "All Projects" at bounding box center [127, 76] width 47 height 18
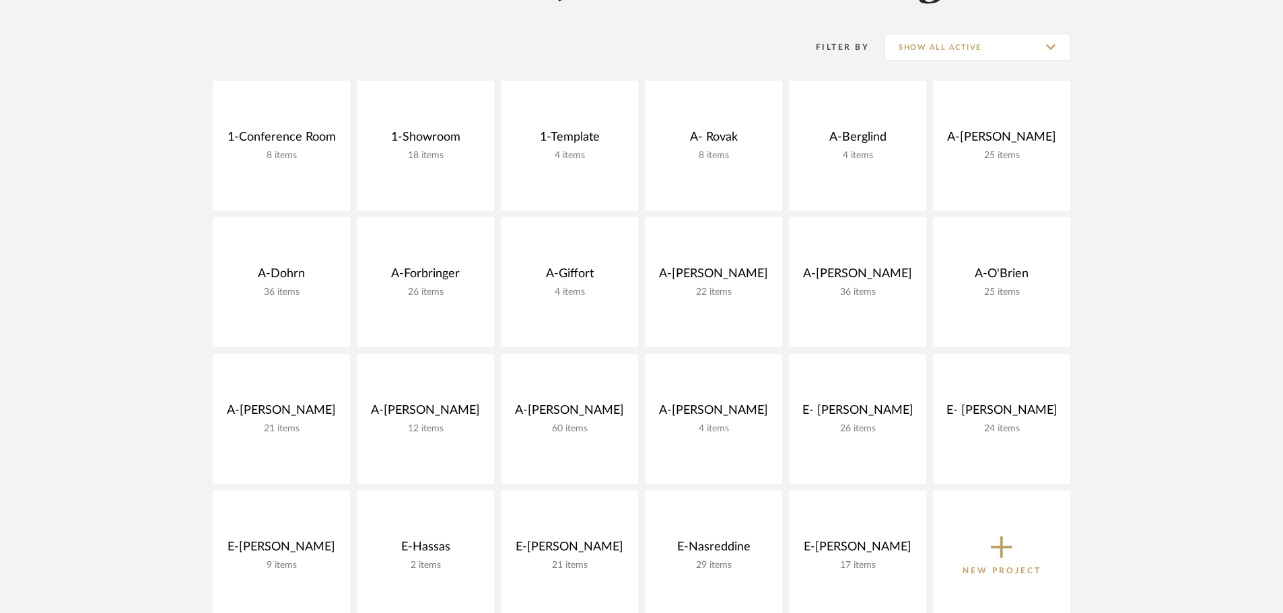
scroll to position [404, 0]
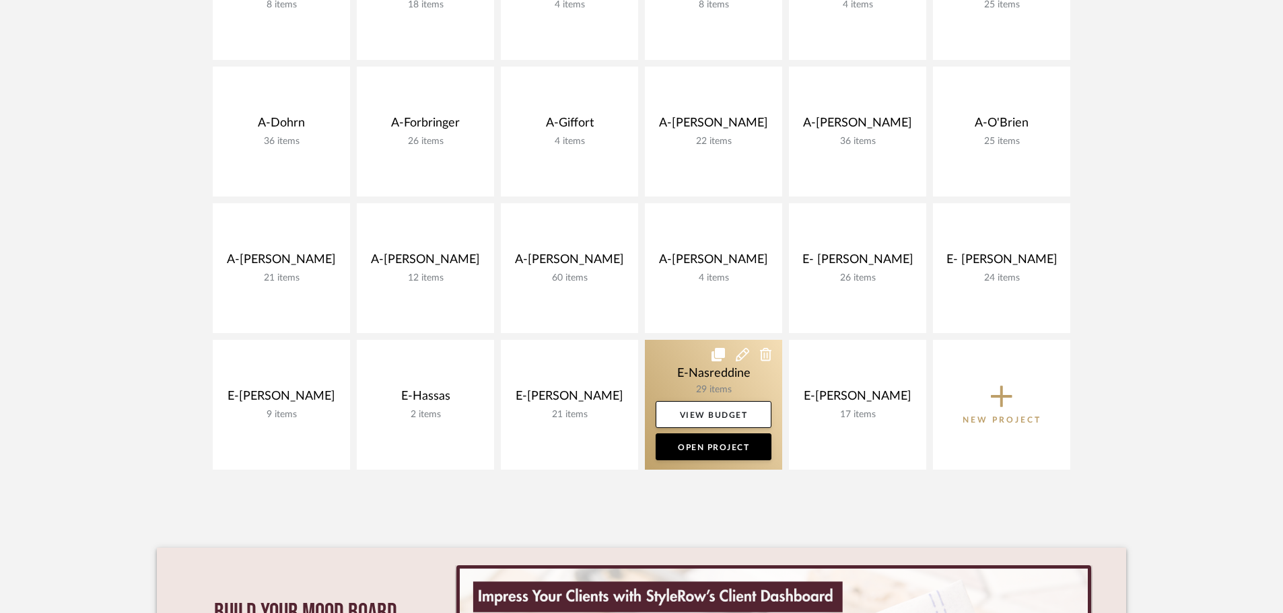
click at [720, 368] on link at bounding box center [713, 405] width 137 height 130
